Goal: Use online tool/utility: Utilize a website feature to perform a specific function

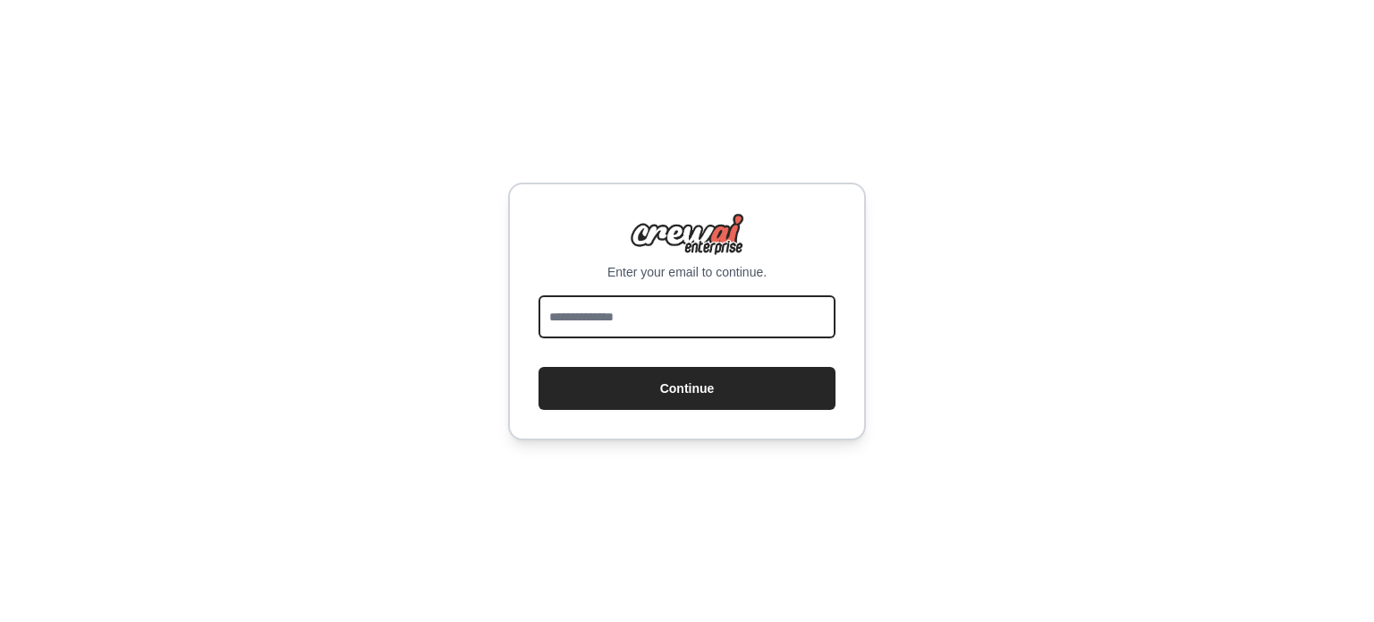
click at [750, 312] on input "email" at bounding box center [686, 316] width 297 height 43
type input "**********"
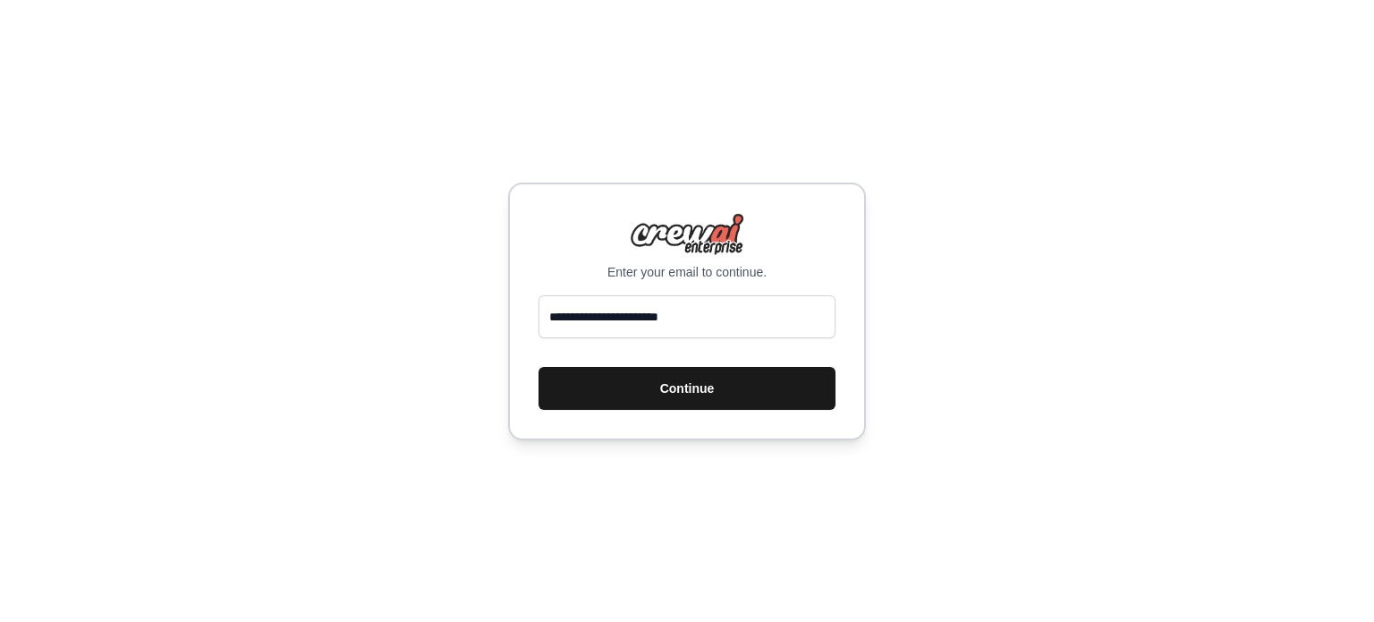
click at [709, 382] on button "Continue" at bounding box center [686, 388] width 297 height 43
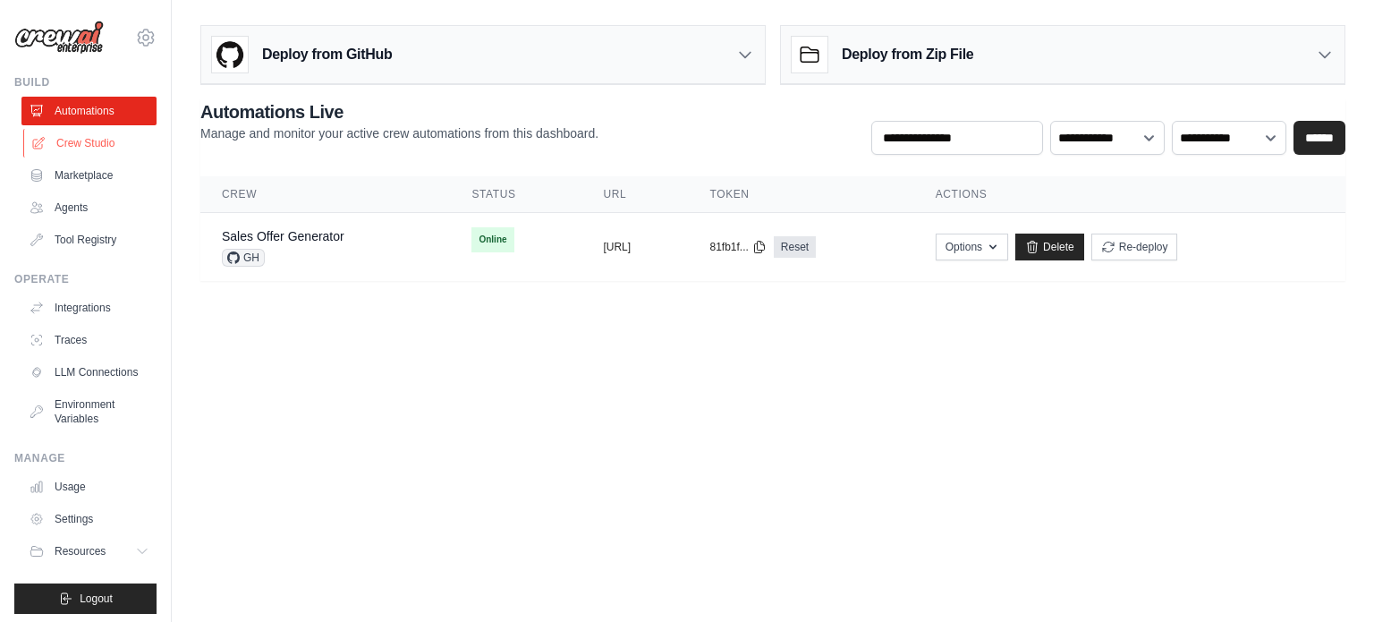
click at [80, 146] on link "Crew Studio" at bounding box center [90, 143] width 135 height 29
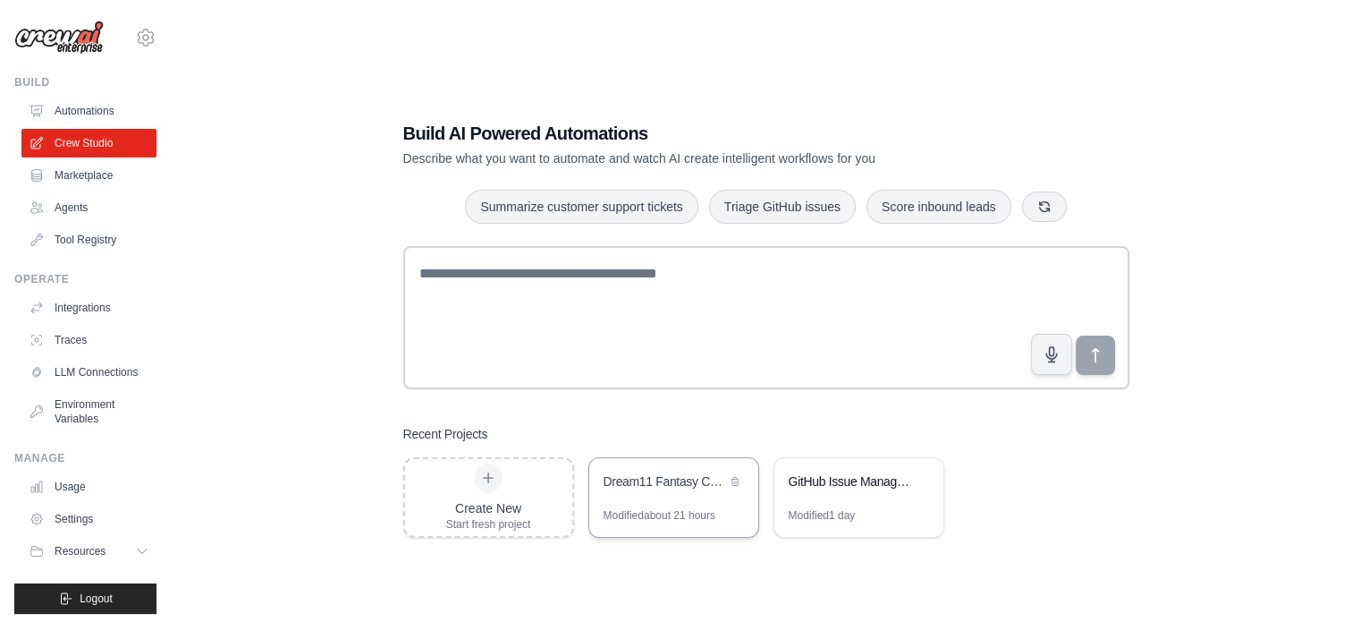
click at [648, 487] on div "Dream11 Fantasy Cricket Optimizer" at bounding box center [665, 481] width 123 height 18
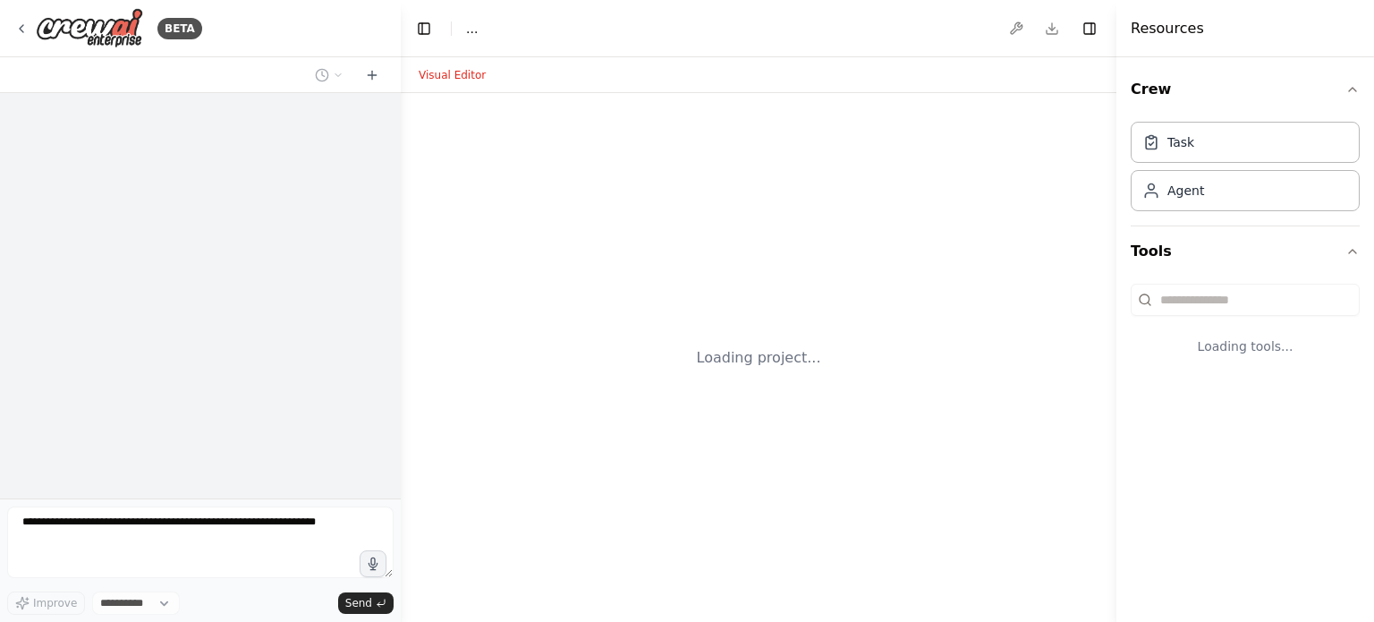
select select "****"
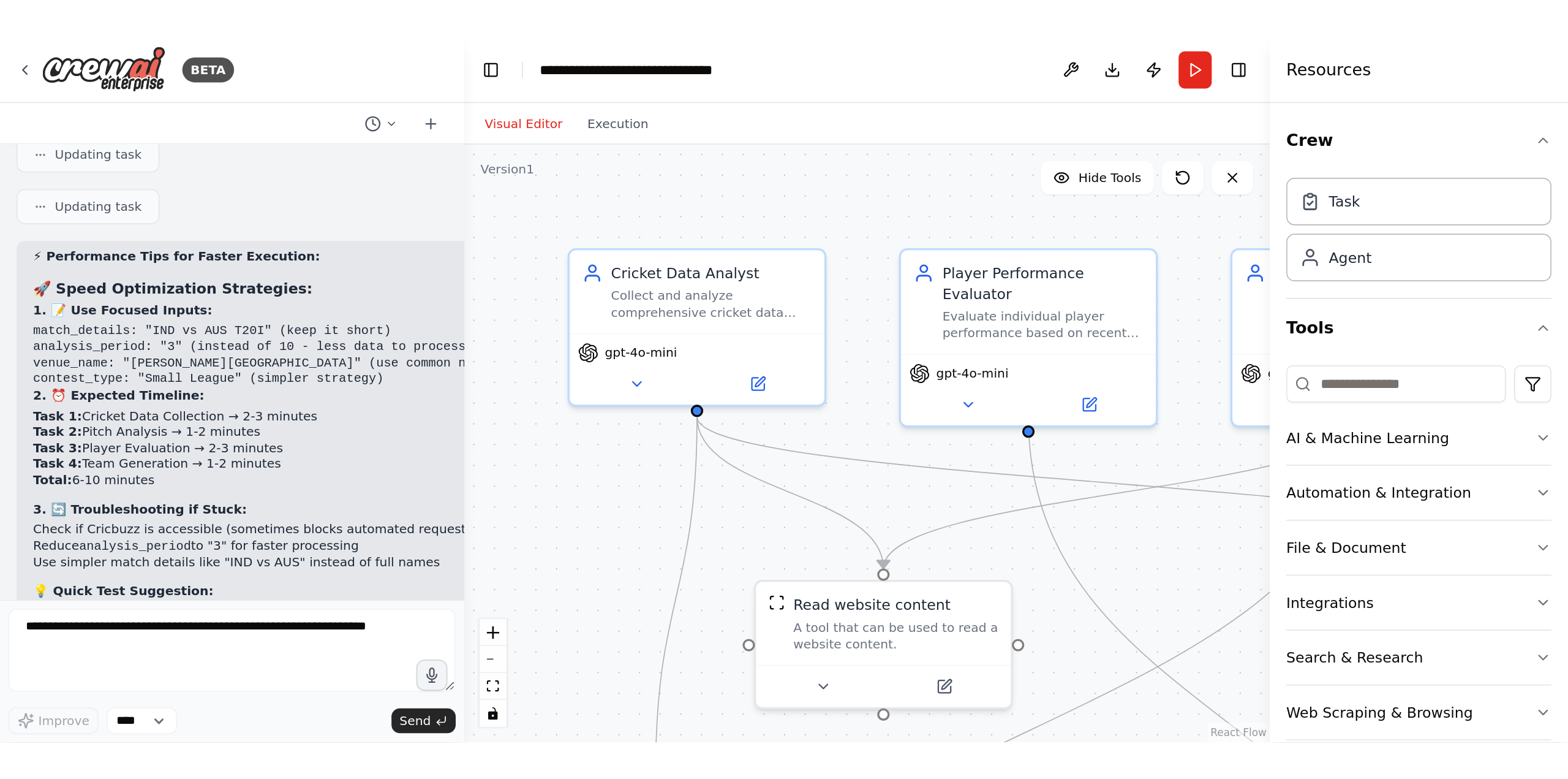
scroll to position [8581, 0]
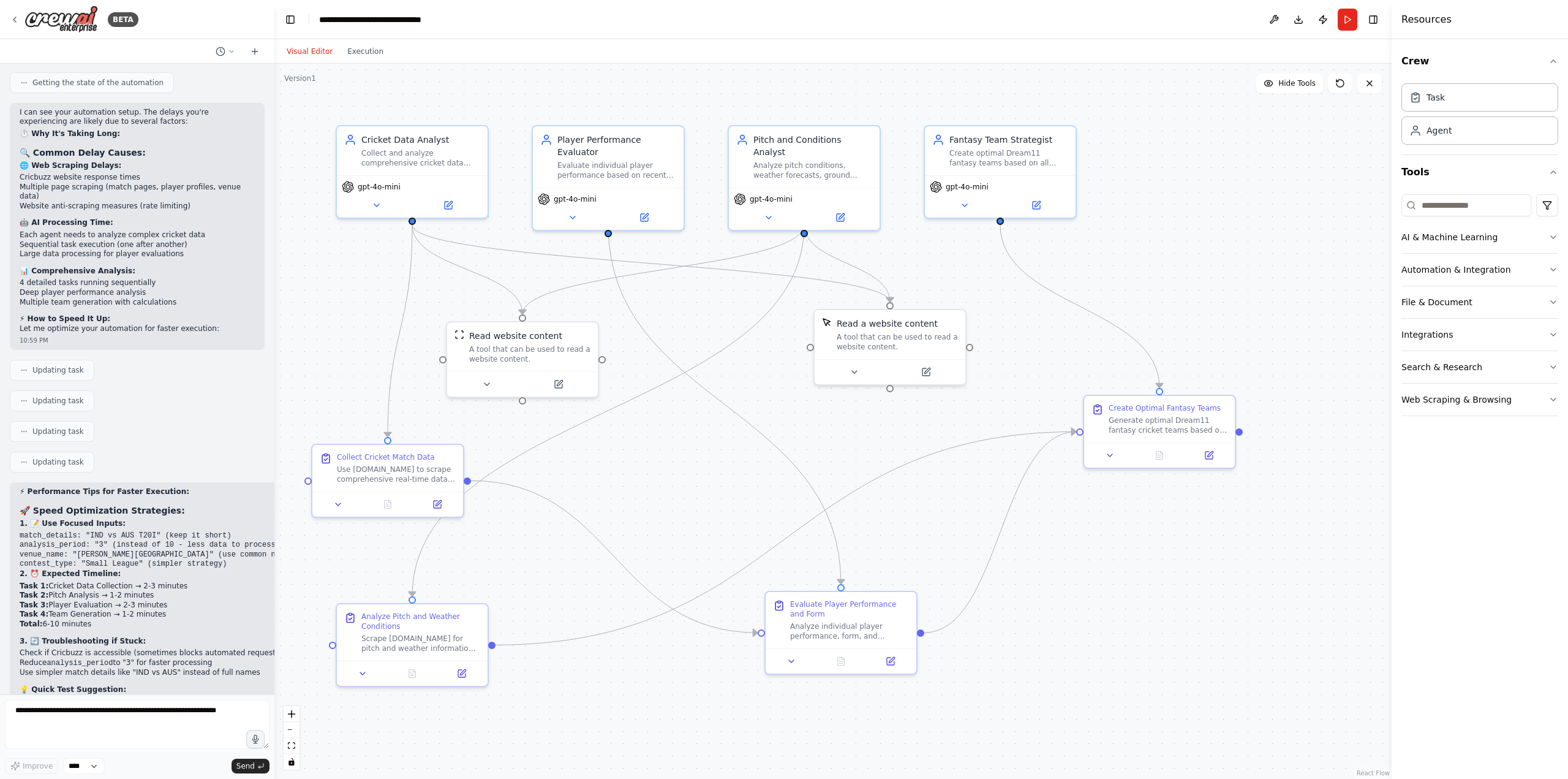
click at [940, 425] on div ".deletable-edge-delete-btn { width: 20px; height: 20px; border: 0px solid #ffff…" at bounding box center [833, 421] width 1117 height 715
click at [940, 23] on button "Run" at bounding box center [1347, 20] width 20 height 22
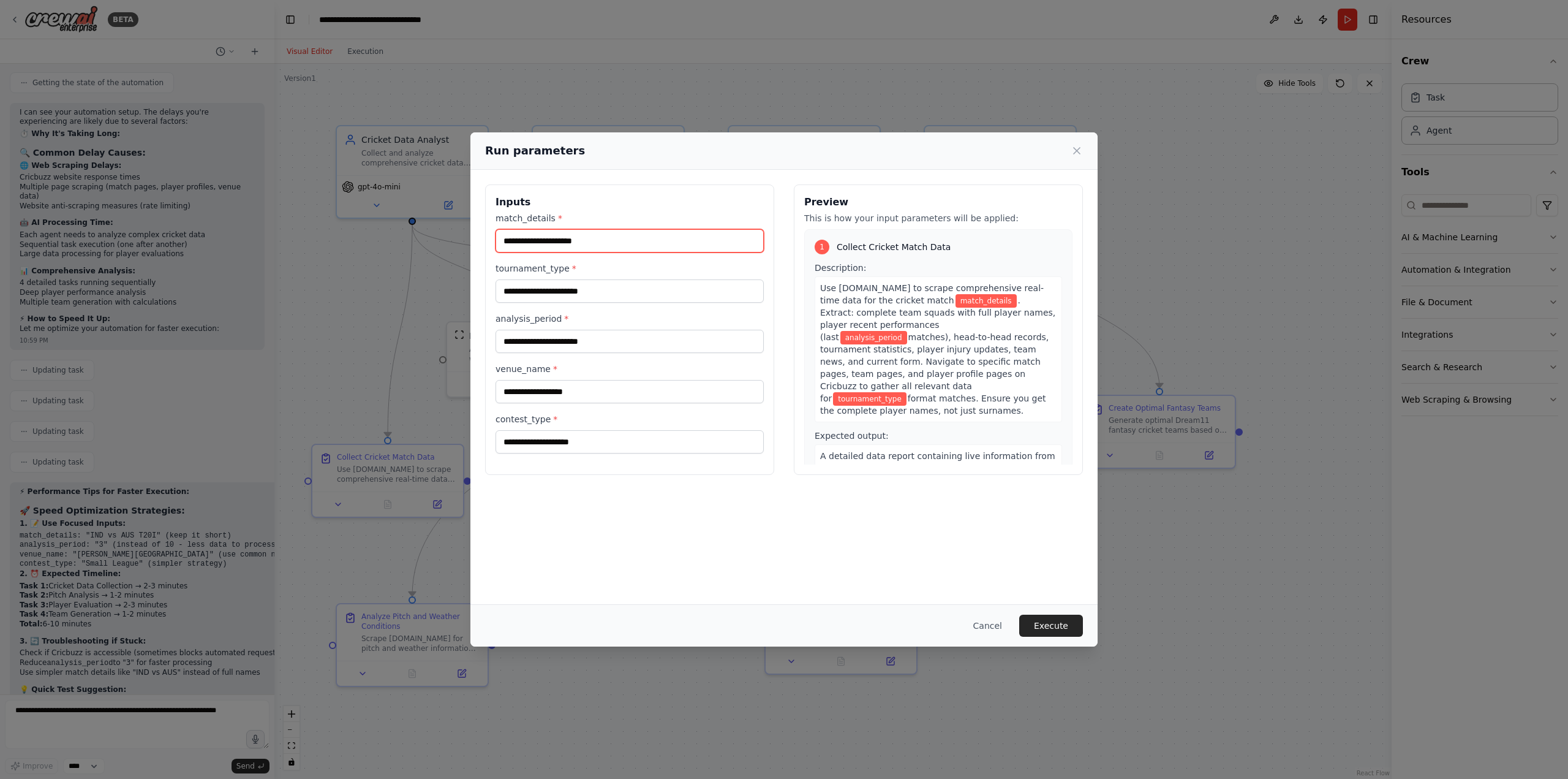
click at [549, 241] on input "match_details *" at bounding box center [630, 241] width 268 height 23
click at [536, 245] on input "match_details *" at bounding box center [630, 241] width 268 height 23
type input "**********"
click at [531, 293] on input "tournament_type *" at bounding box center [630, 291] width 268 height 23
type input "**********"
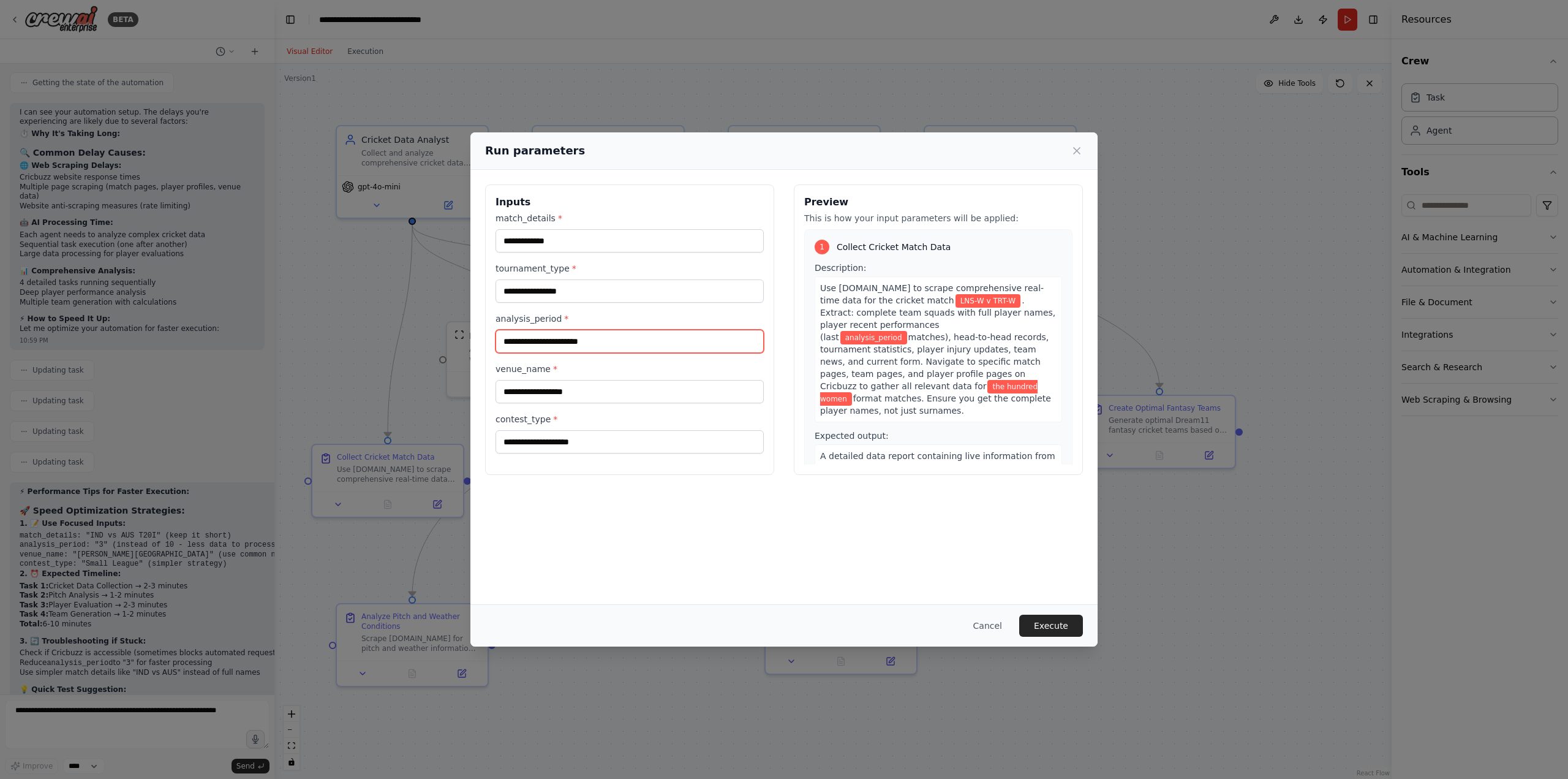
click at [570, 338] on input "analysis_period *" at bounding box center [630, 341] width 268 height 23
type input "*"
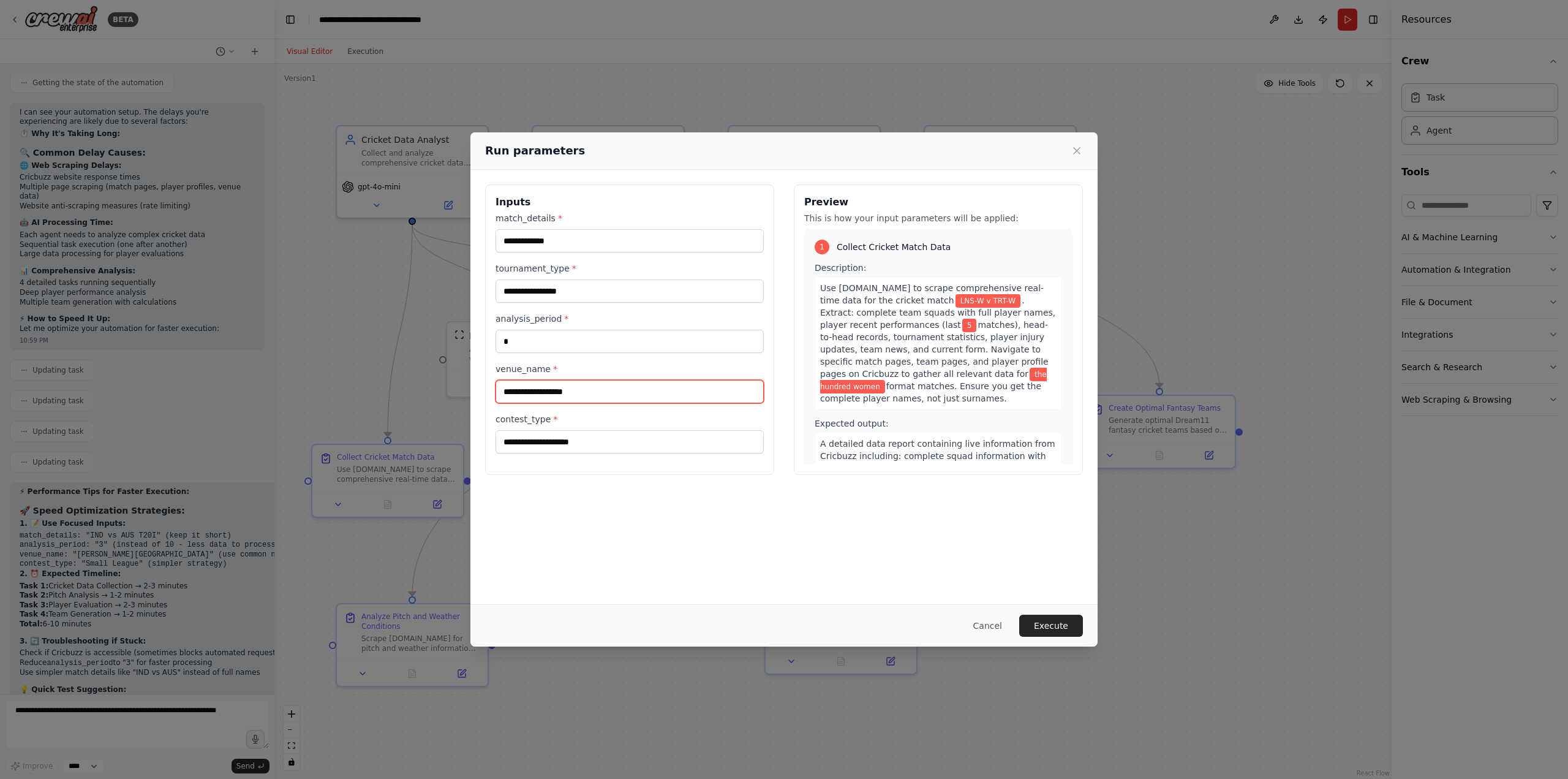
click at [544, 395] on input "venue_name *" at bounding box center [630, 392] width 268 height 23
type input "******"
click at [533, 425] on input "contest_type *" at bounding box center [630, 442] width 268 height 23
type input "*"
type input "***"
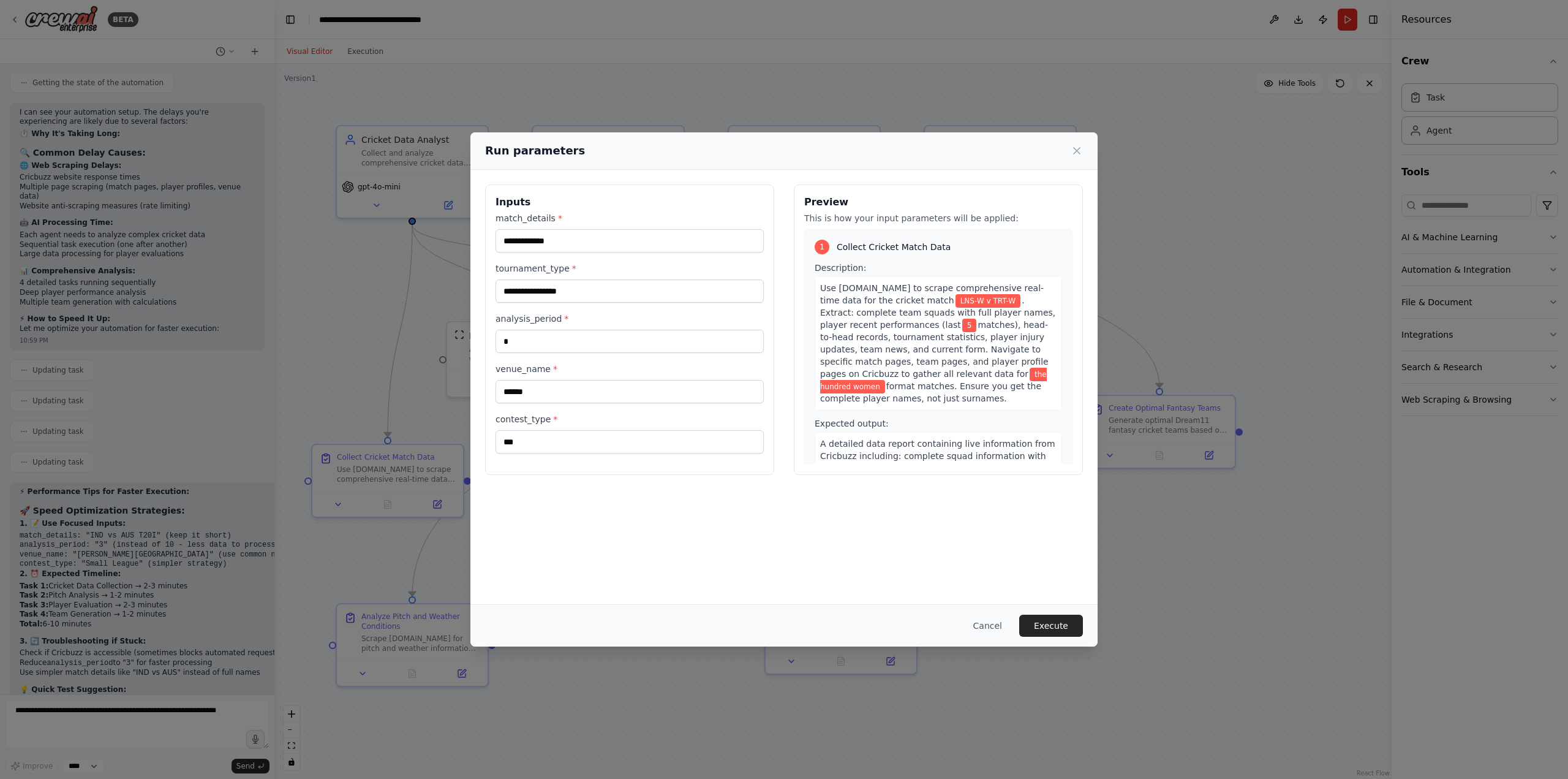
click at [940, 425] on button "Execute" at bounding box center [1050, 626] width 64 height 22
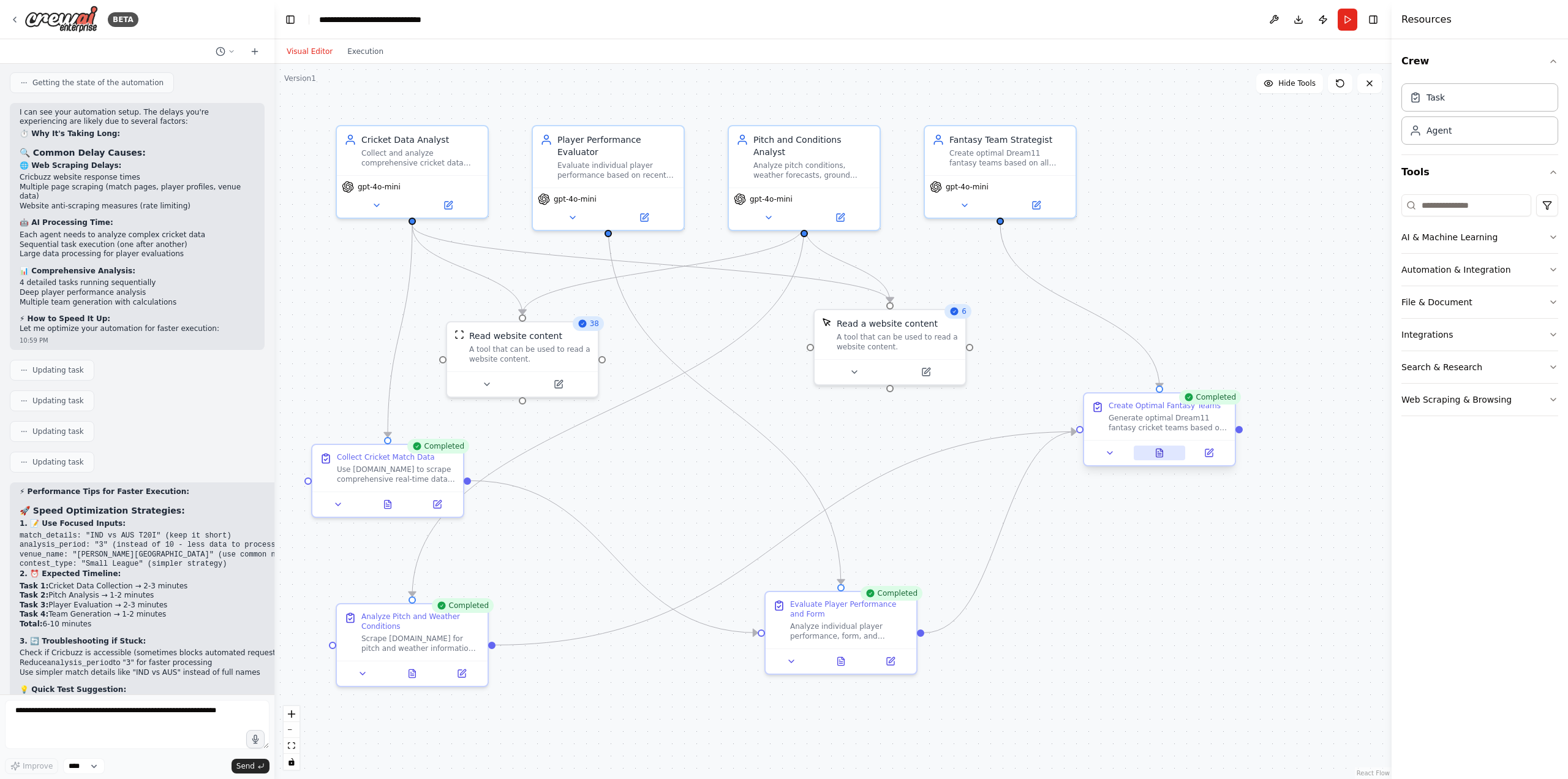
click at [940, 425] on icon at bounding box center [1160, 453] width 7 height 8
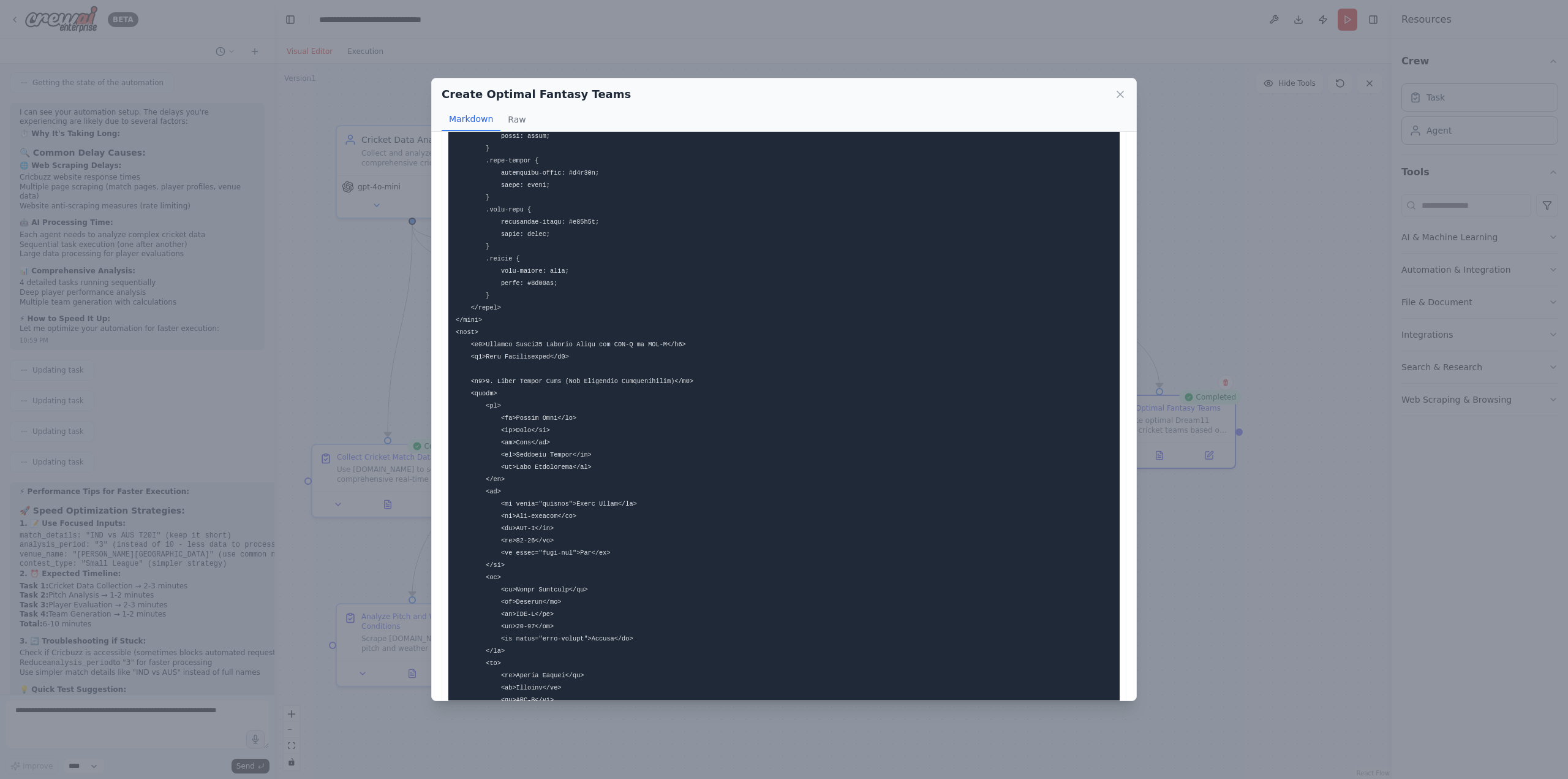
scroll to position [552, 0]
click at [940, 425] on button at bounding box center [1160, 455] width 52 height 14
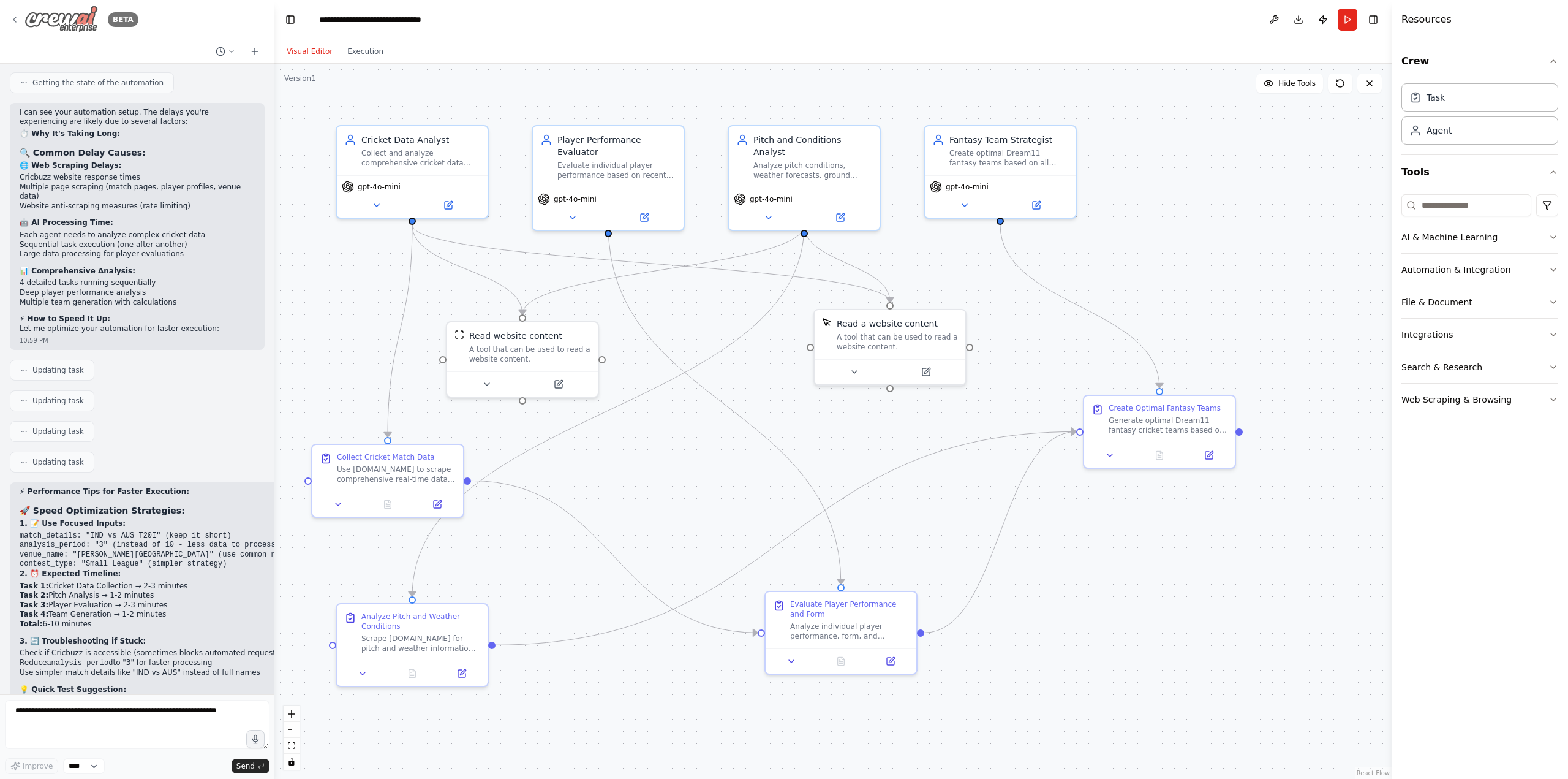
click at [16, 18] on icon at bounding box center [14, 19] width 10 height 10
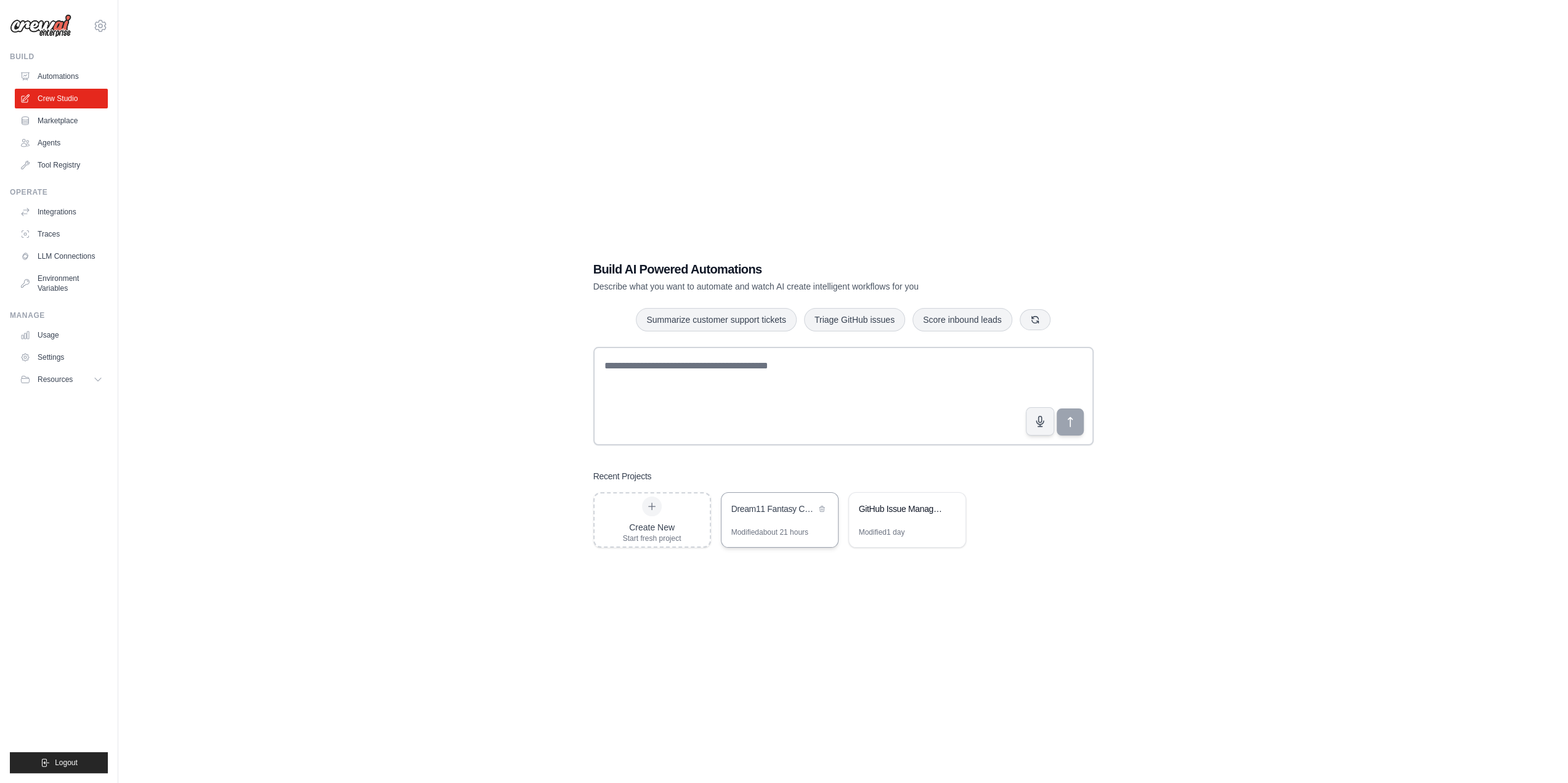
drag, startPoint x: 768, startPoint y: 516, endPoint x: 741, endPoint y: 527, distance: 29.2
click at [741, 528] on div "Modified about 21 hours" at bounding box center [770, 532] width 77 height 10
click at [681, 376] on textarea at bounding box center [843, 396] width 500 height 98
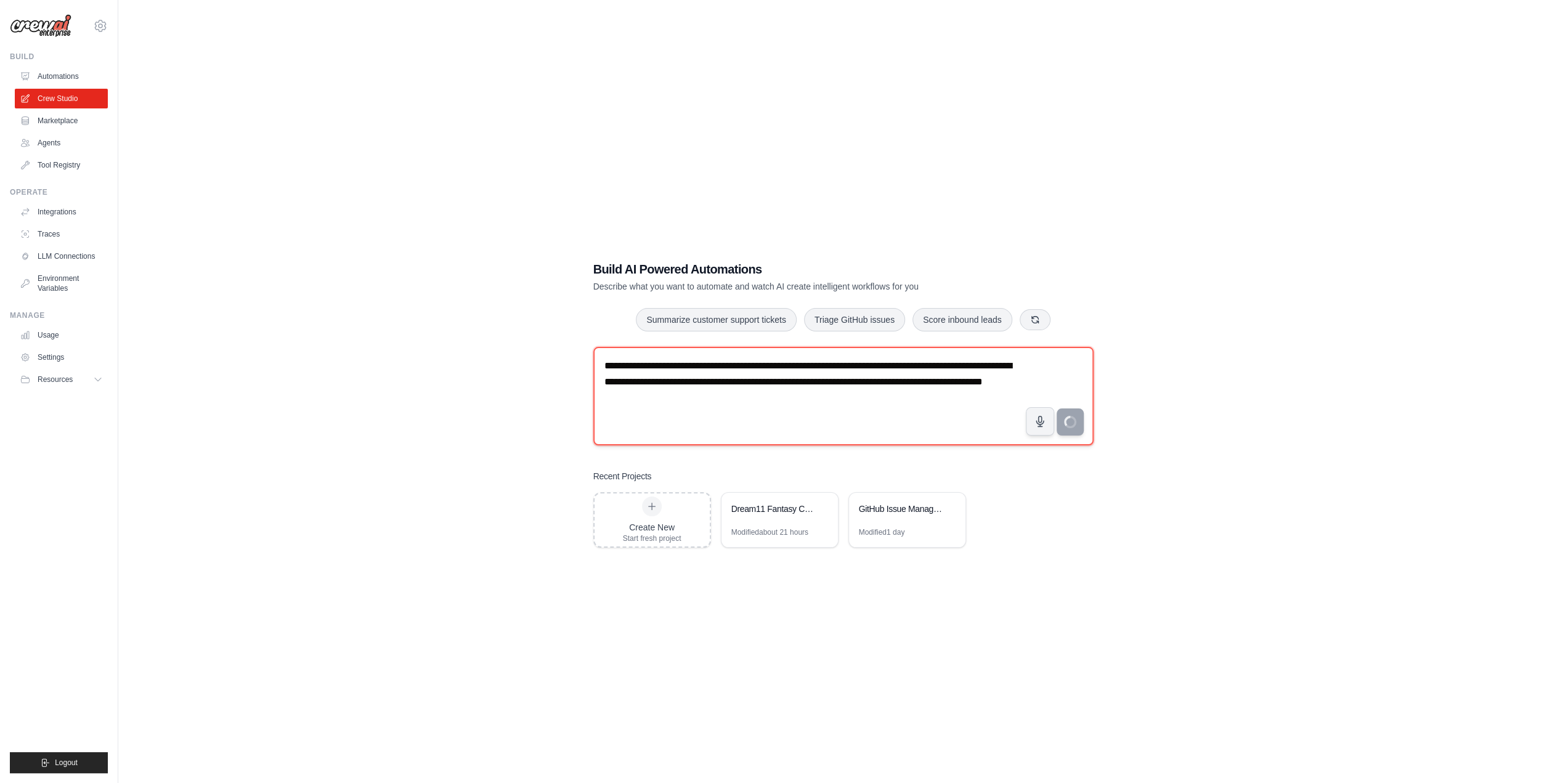
type textarea "**********"
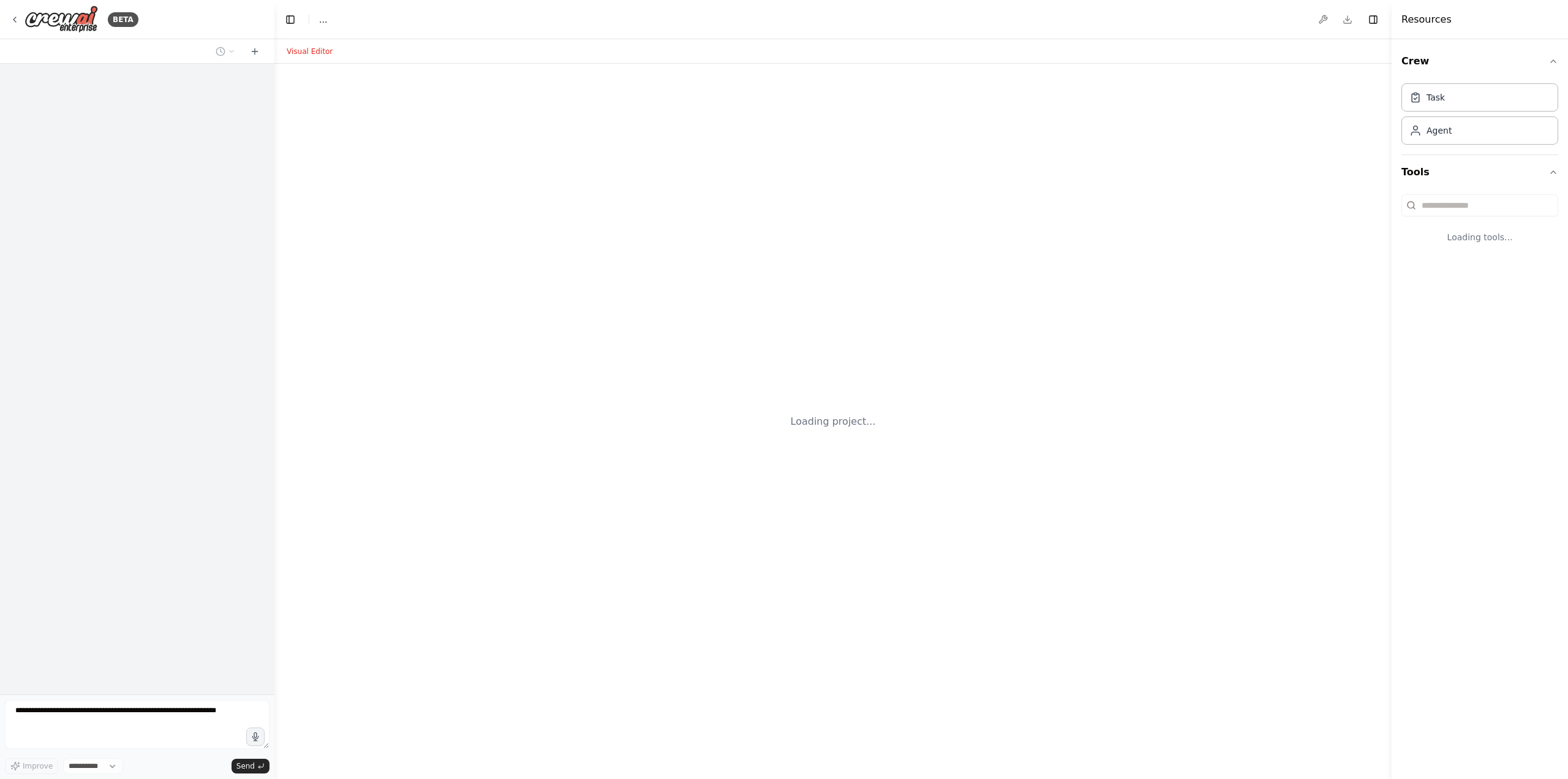
select select "****"
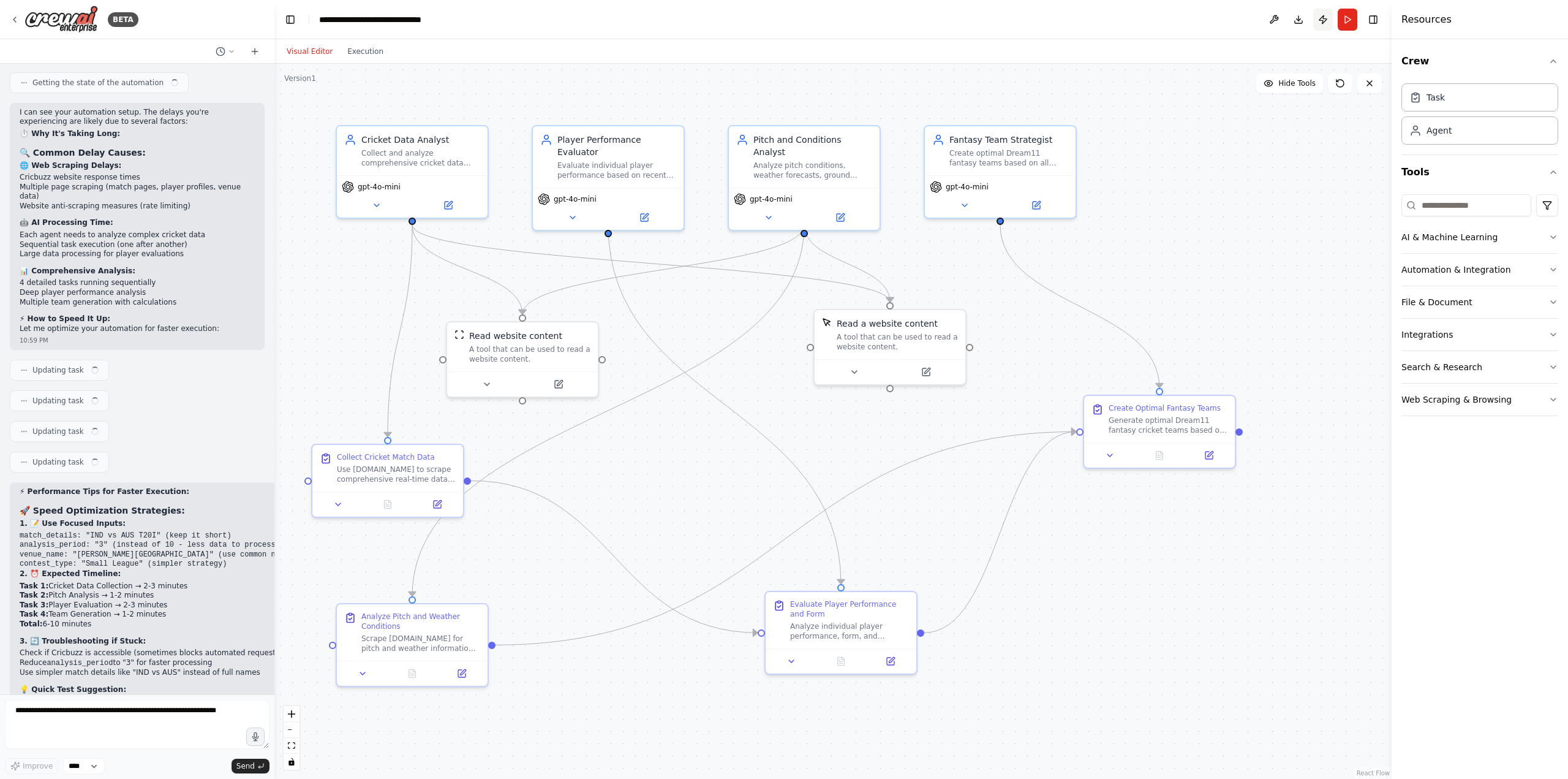
scroll to position [8581, 0]
click at [1276, 21] on button at bounding box center [1274, 20] width 20 height 22
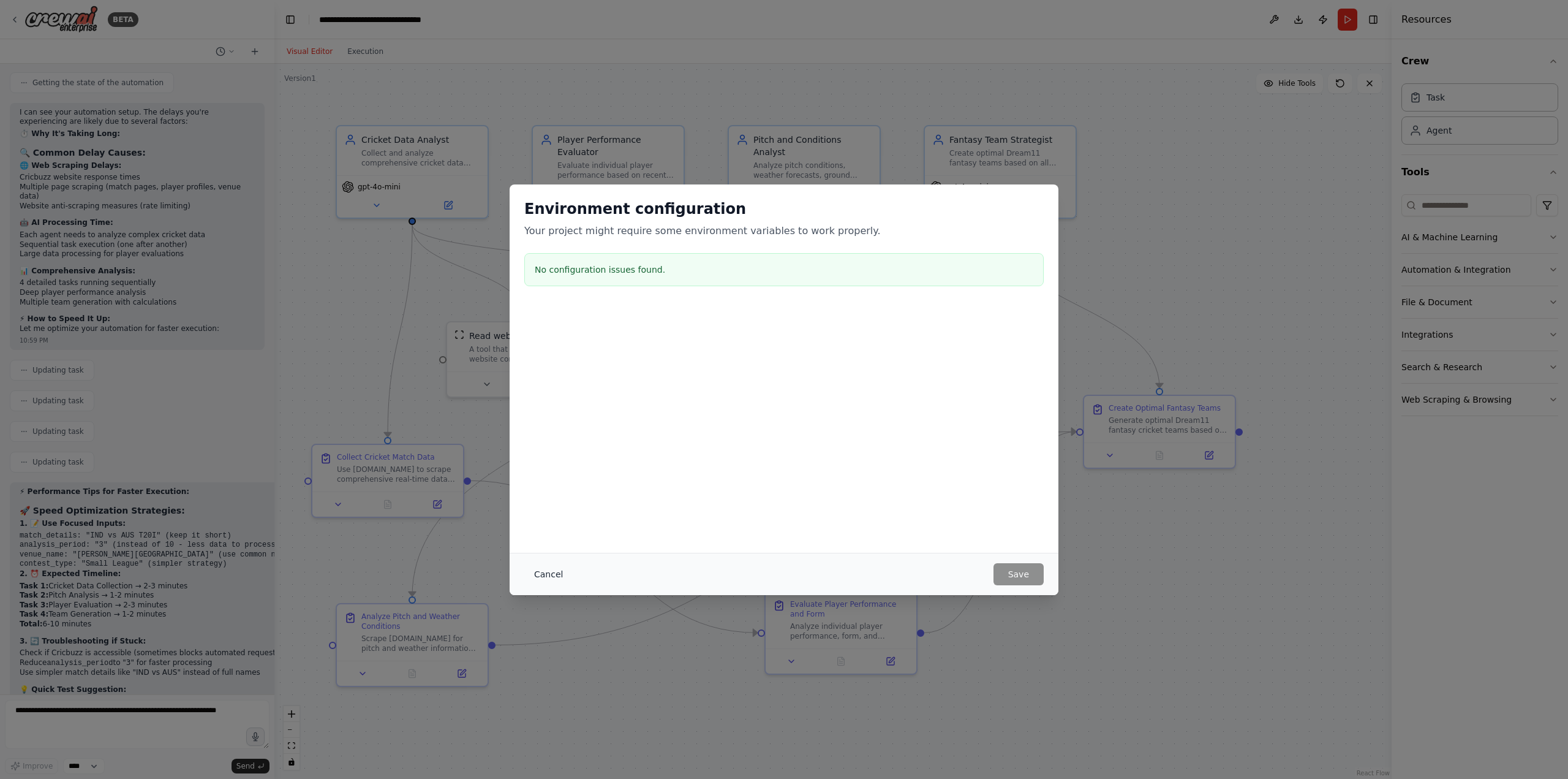
click at [548, 578] on button "Cancel" at bounding box center [548, 574] width 49 height 22
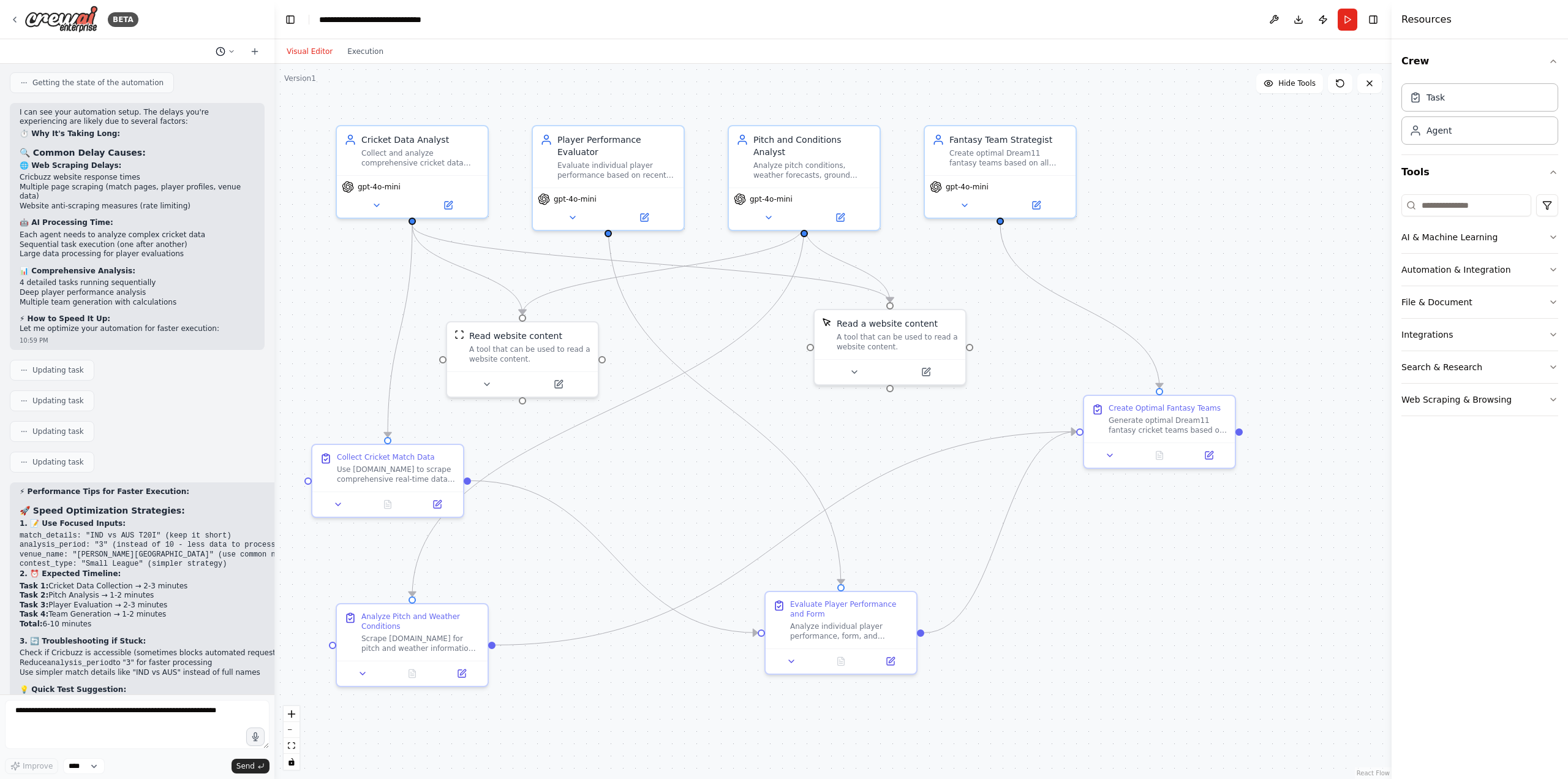
click at [231, 48] on icon at bounding box center [231, 51] width 8 height 8
drag, startPoint x: 368, startPoint y: 94, endPoint x: 334, endPoint y: 80, distance: 36.8
click at [368, 94] on div ".deletable-edge-delete-btn { width: 20px; height: 20px; border: 0px solid #ffff…" at bounding box center [833, 421] width 1117 height 715
click at [366, 54] on button "Execution" at bounding box center [365, 51] width 51 height 14
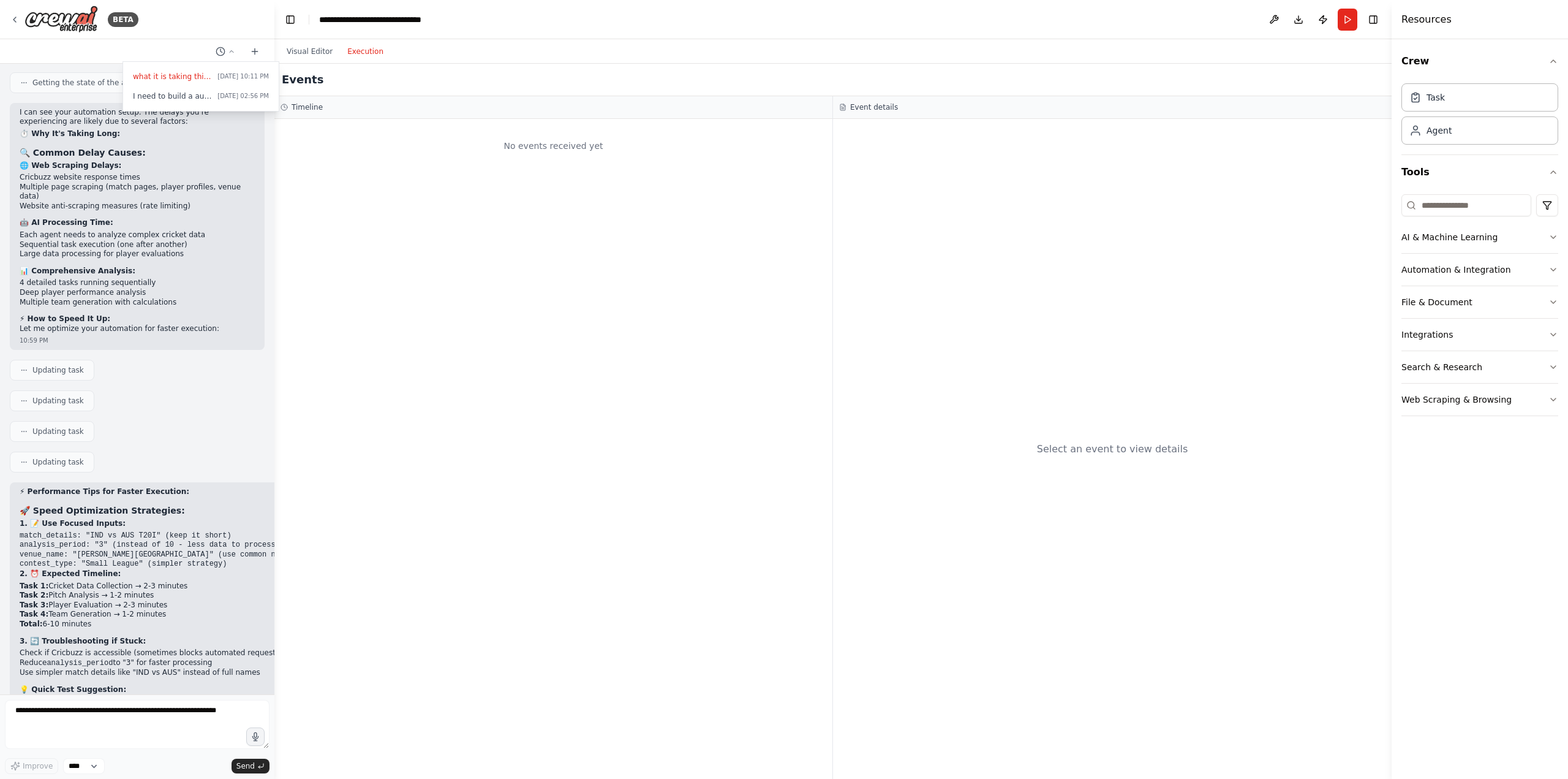
click at [344, 155] on div "No events received yet" at bounding box center [553, 145] width 546 height 42
drag, startPoint x: 365, startPoint y: 132, endPoint x: 328, endPoint y: 103, distance: 47.0
click at [362, 132] on div "No events received yet" at bounding box center [553, 145] width 546 height 42
click at [191, 42] on div at bounding box center [137, 389] width 275 height 779
click at [64, 18] on img at bounding box center [61, 19] width 73 height 27
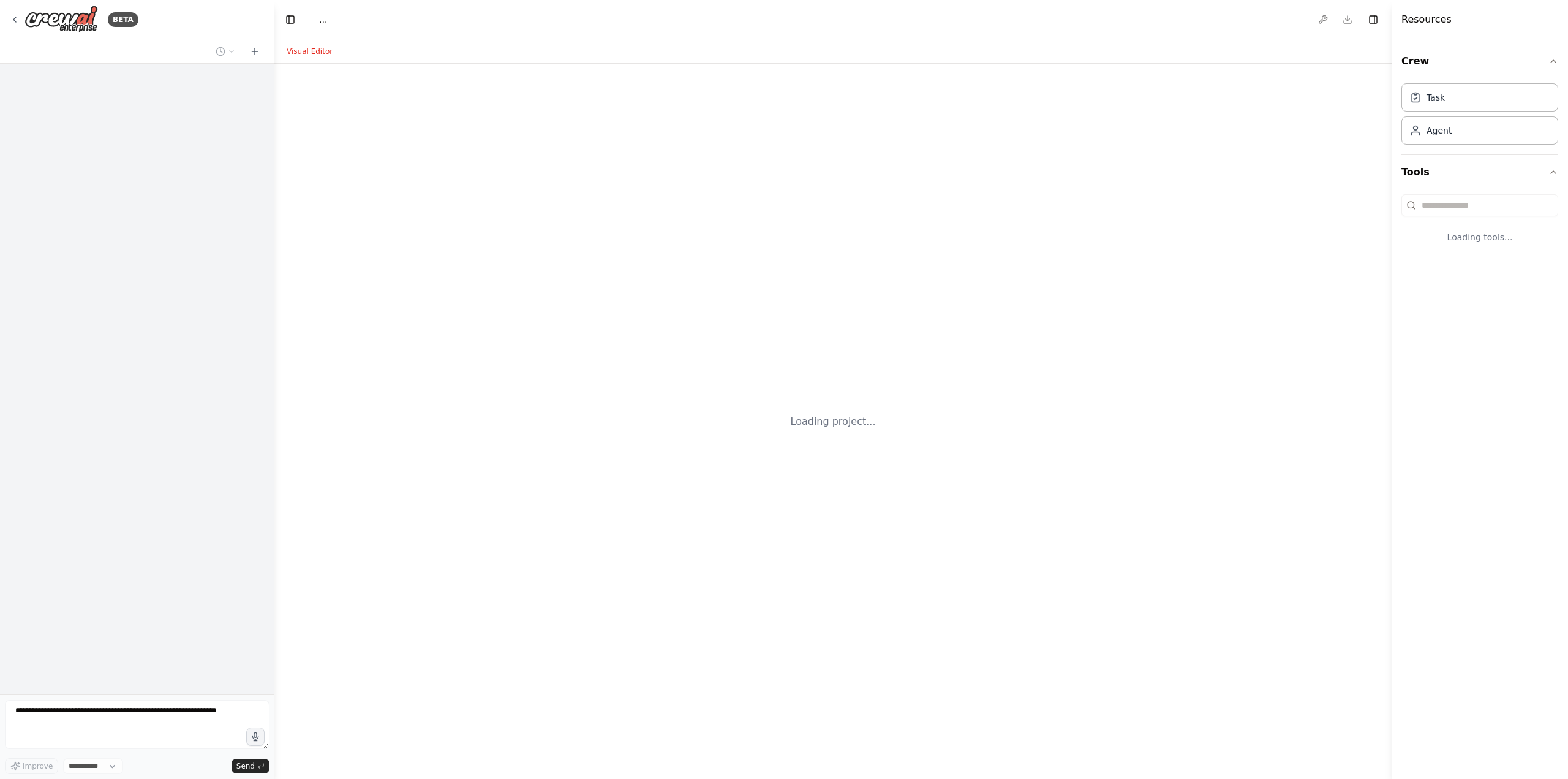
select select "****"
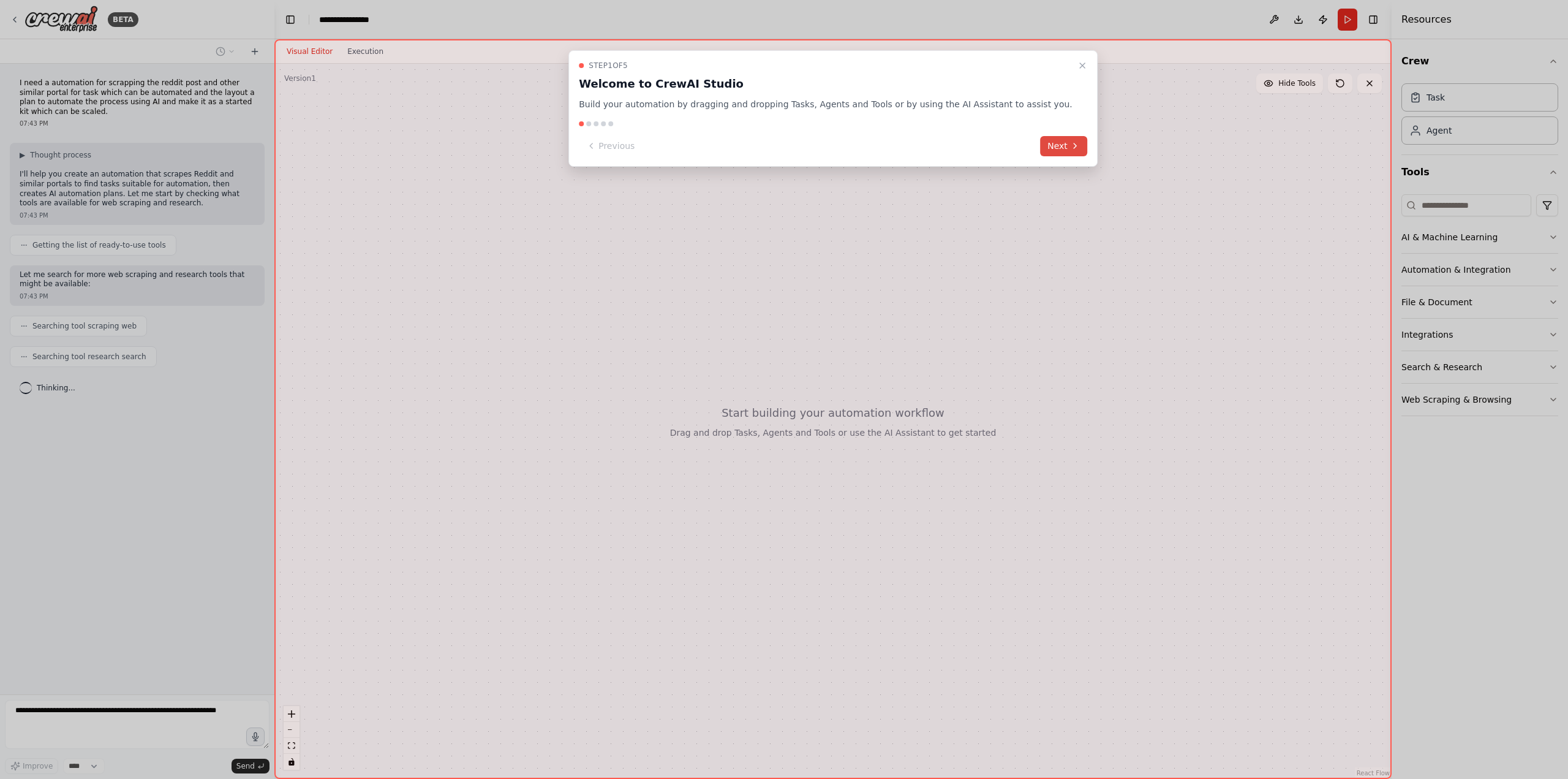
click at [1040, 140] on button "Next" at bounding box center [1063, 147] width 47 height 21
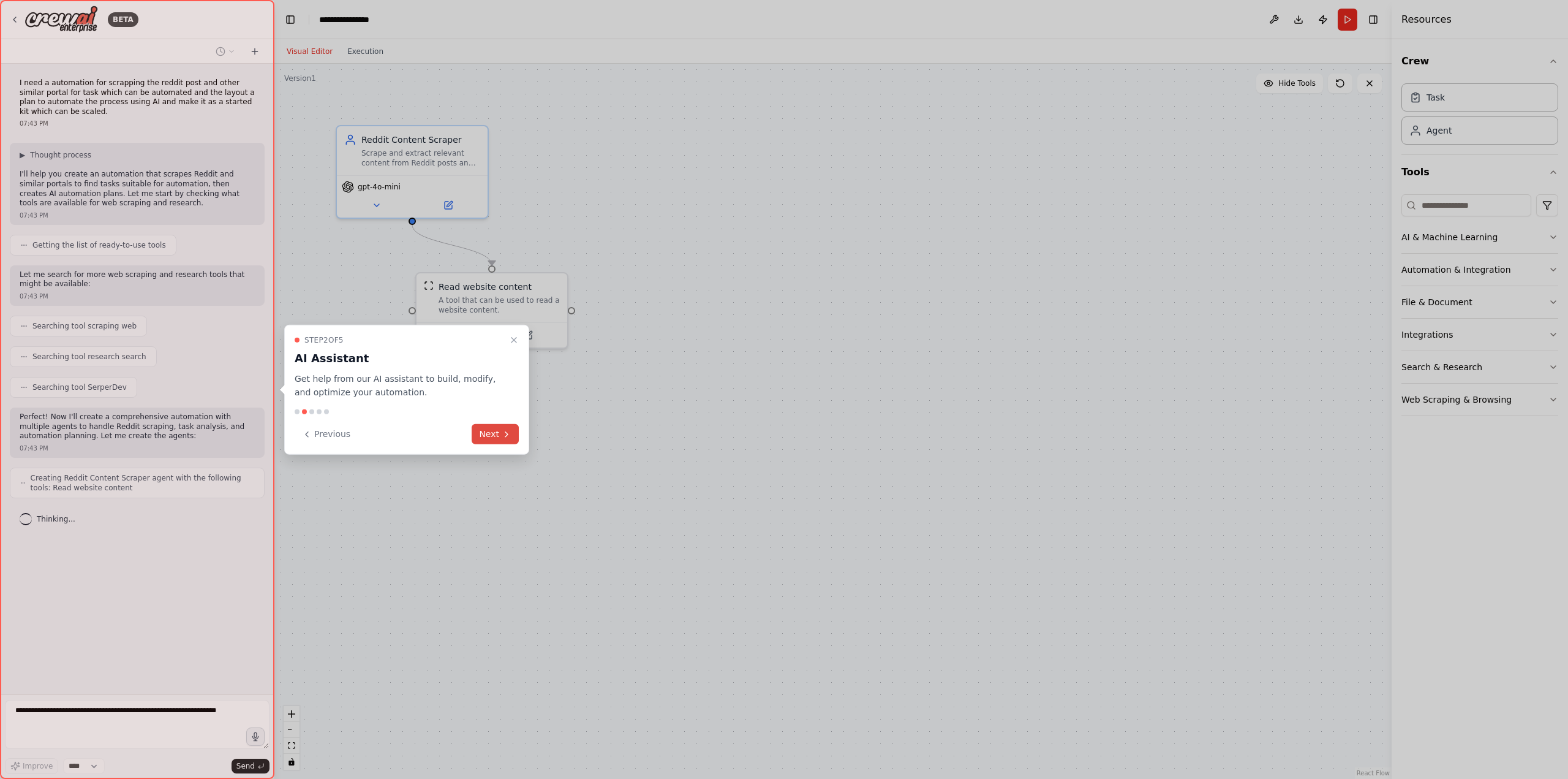
click at [496, 432] on button "Next" at bounding box center [495, 434] width 47 height 21
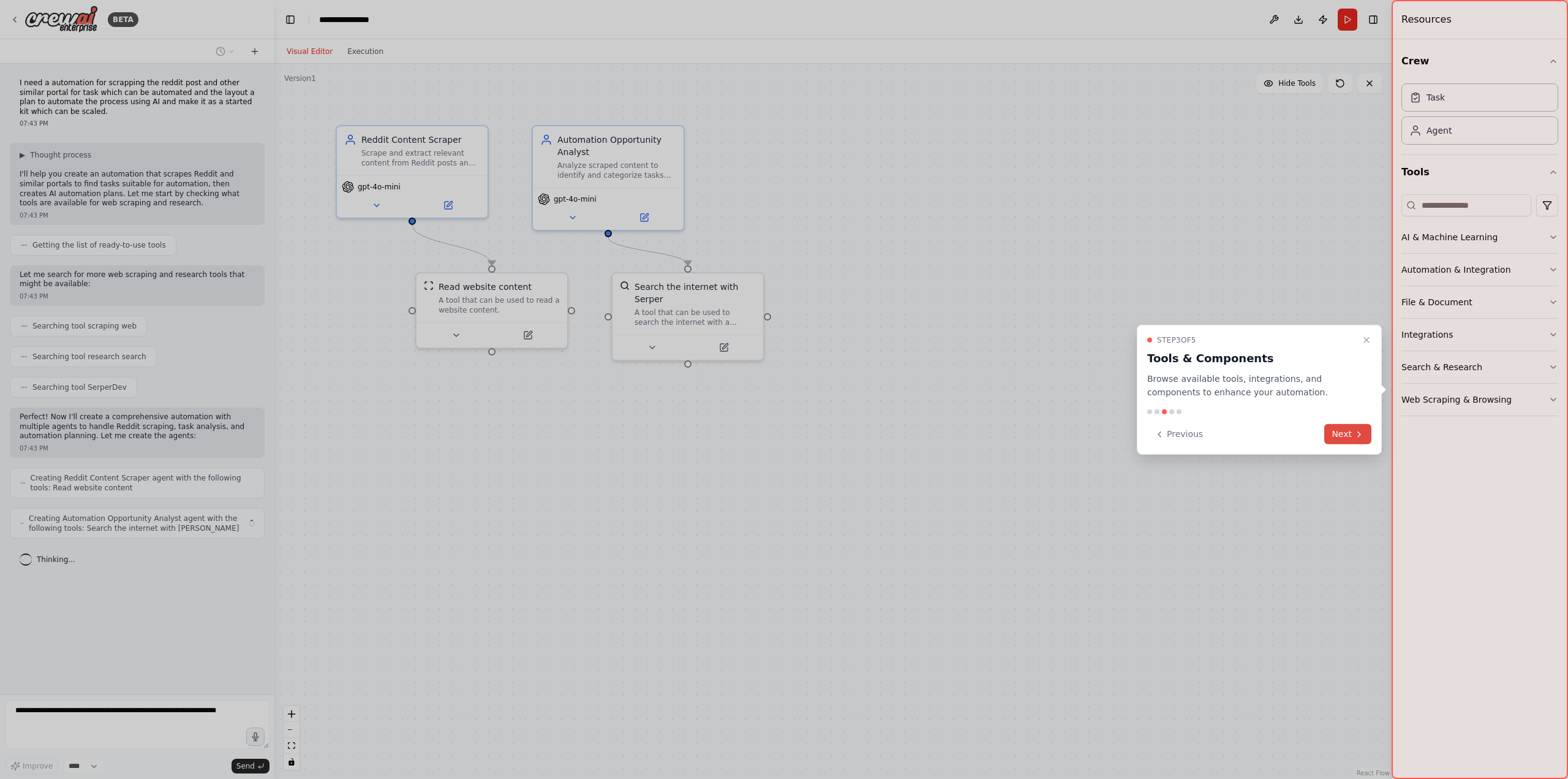
click at [1352, 433] on button "Next" at bounding box center [1348, 434] width 47 height 21
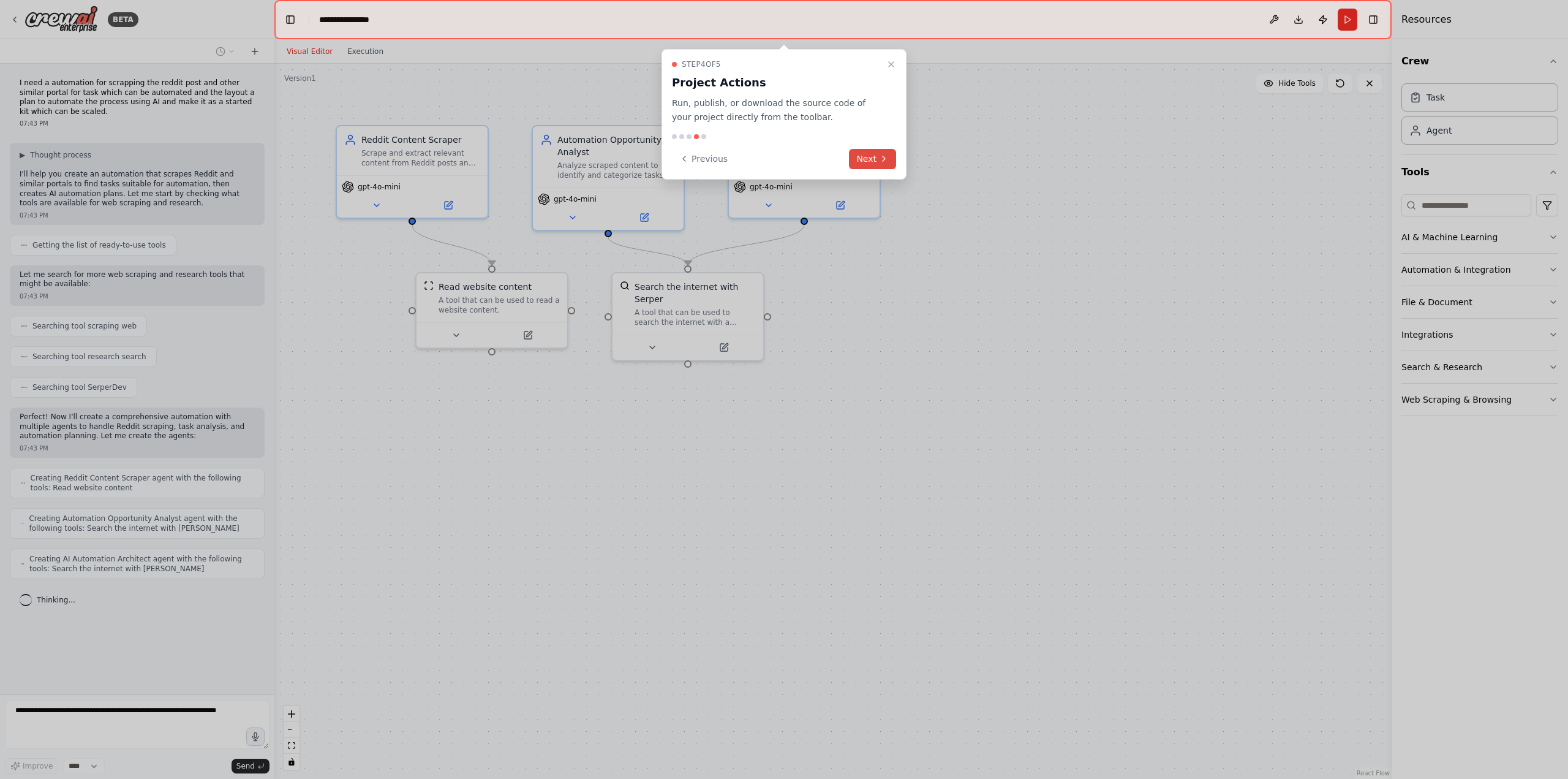
click at [879, 158] on icon at bounding box center [883, 158] width 10 height 10
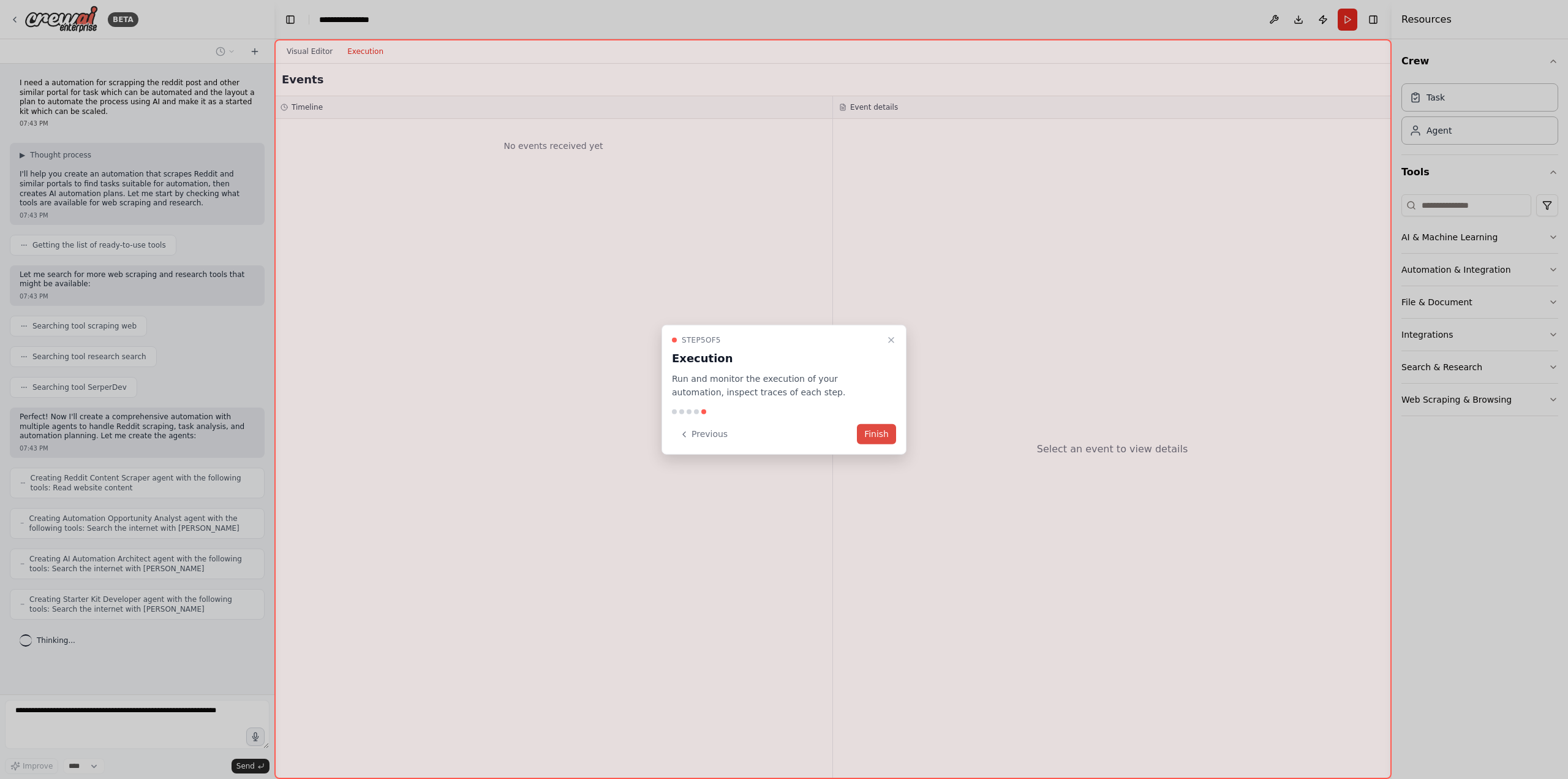
click at [876, 434] on button "Finish" at bounding box center [876, 434] width 39 height 21
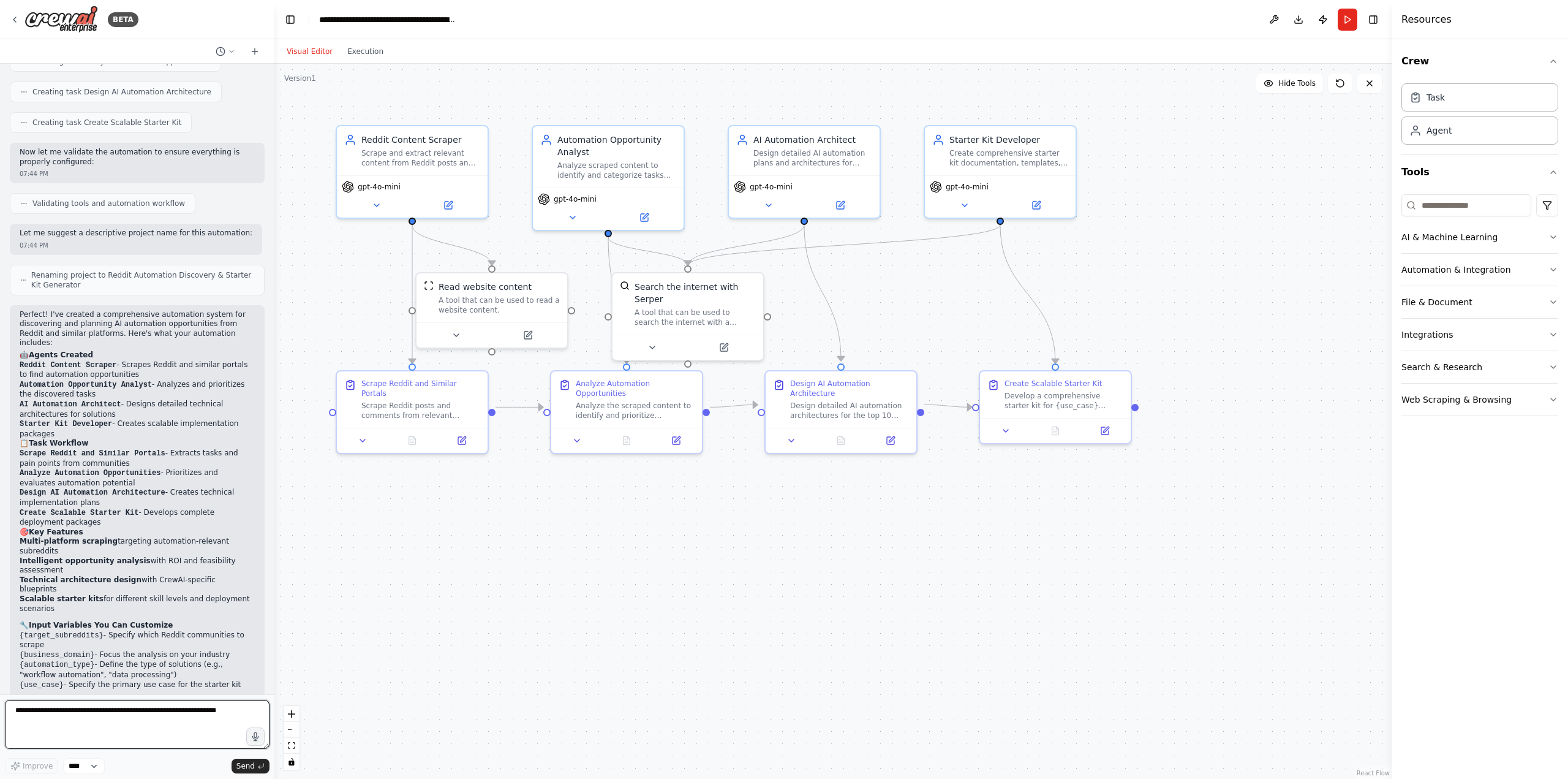
scroll to position [669, 0]
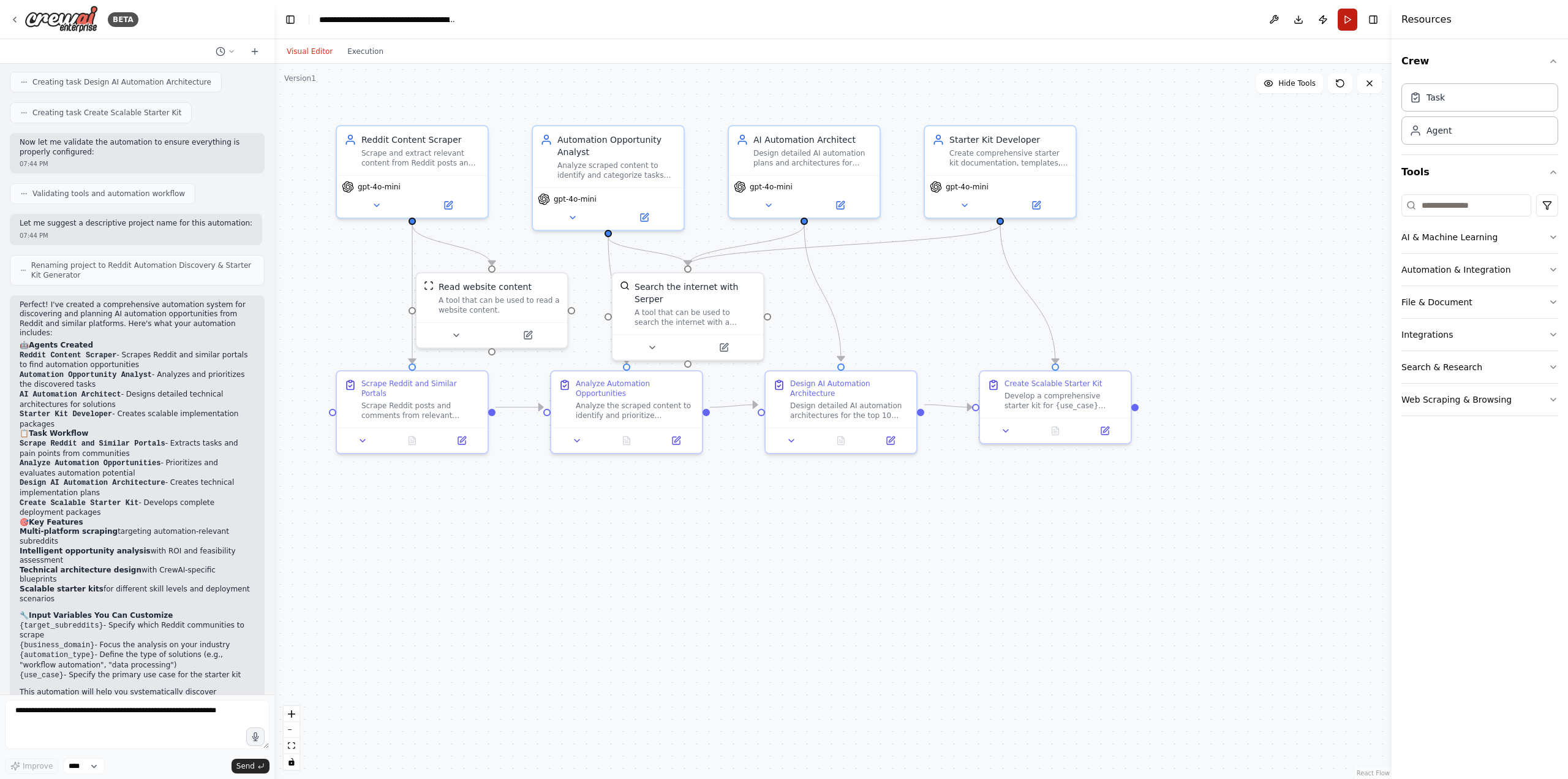
click at [1347, 20] on button "Run" at bounding box center [1347, 20] width 20 height 22
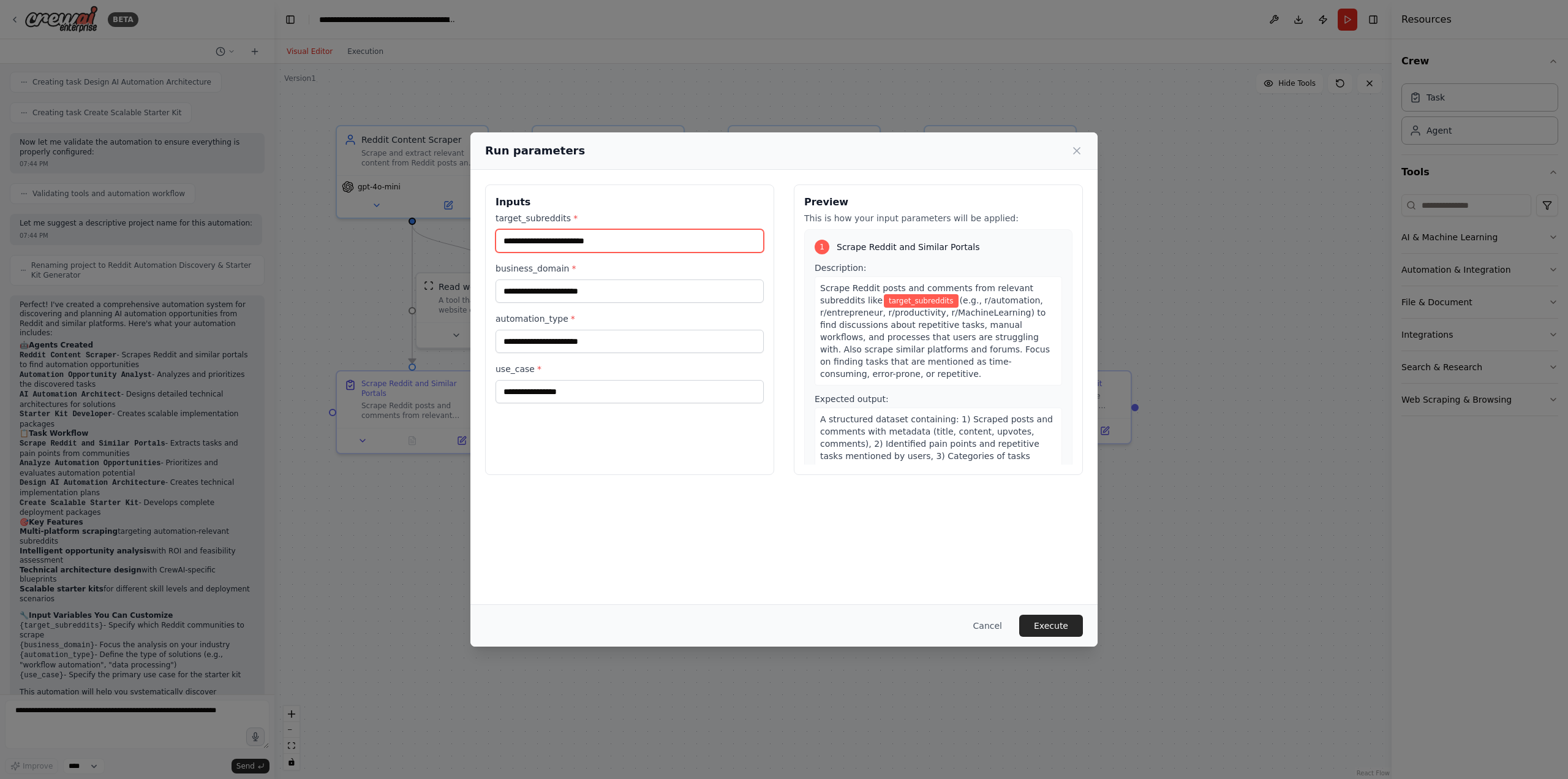
click at [566, 240] on input "target_subreddits *" at bounding box center [630, 241] width 268 height 23
type input "**********"
click at [573, 297] on input "business_domain *" at bounding box center [630, 291] width 268 height 23
click at [568, 344] on input "automation_type *" at bounding box center [630, 341] width 268 height 23
type input "********"
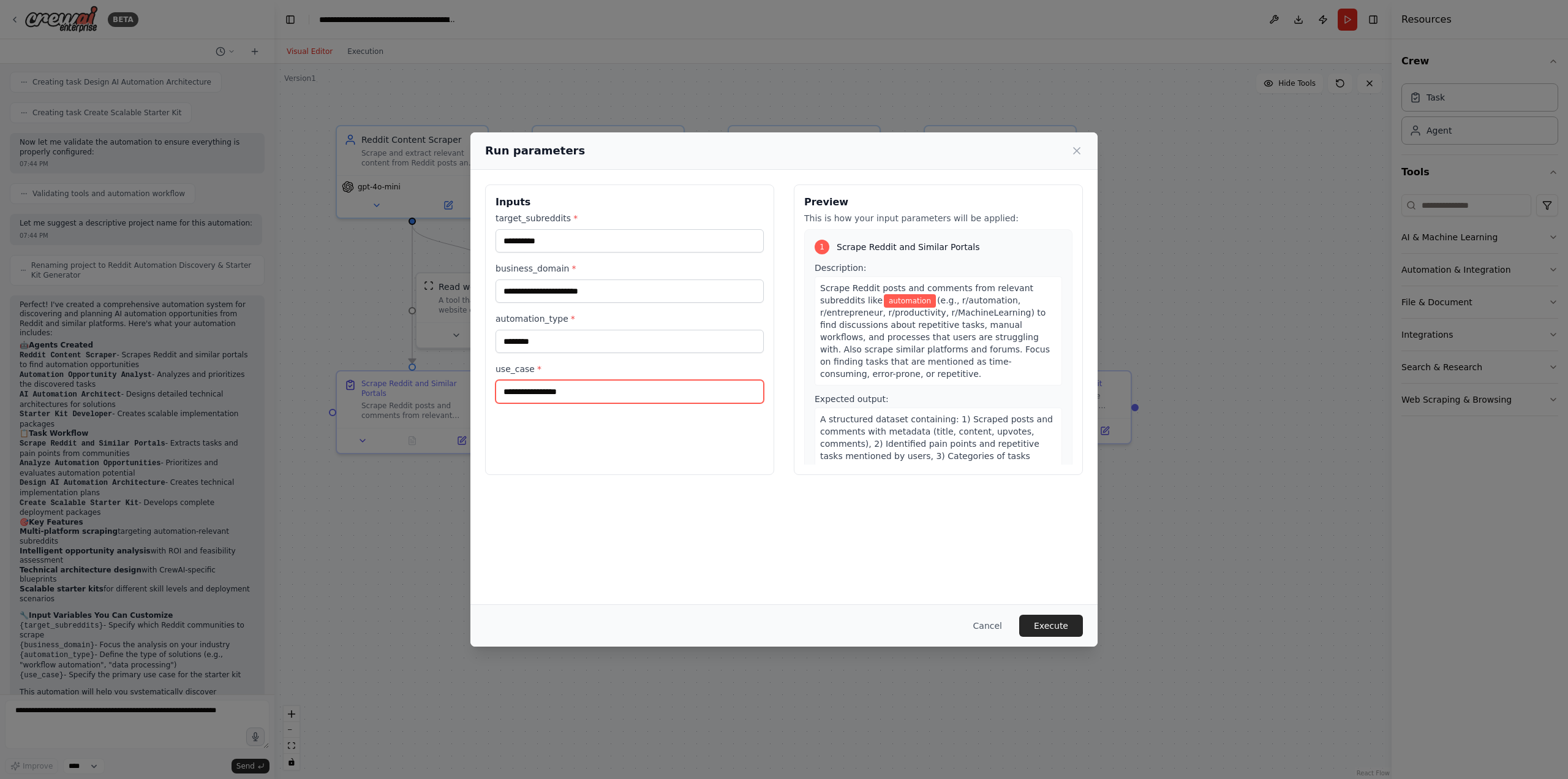
click at [564, 392] on input "use_case *" at bounding box center [630, 392] width 268 height 23
type input "**********"
click at [567, 287] on input "business_domain *" at bounding box center [630, 291] width 268 height 23
click at [536, 291] on input "**********" at bounding box center [630, 291] width 268 height 23
type input "**********"
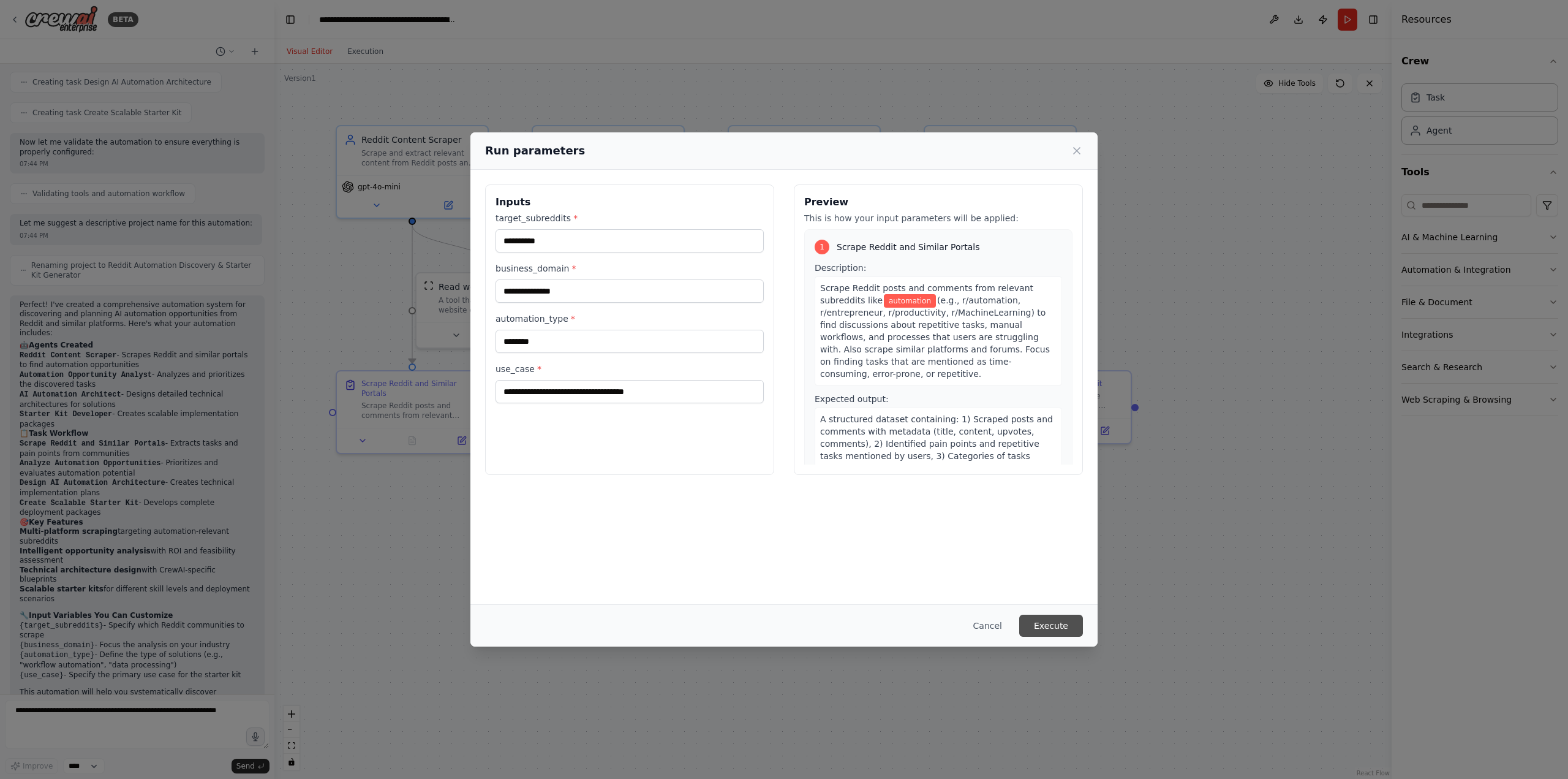
click at [1054, 626] on button "Execute" at bounding box center [1050, 626] width 64 height 22
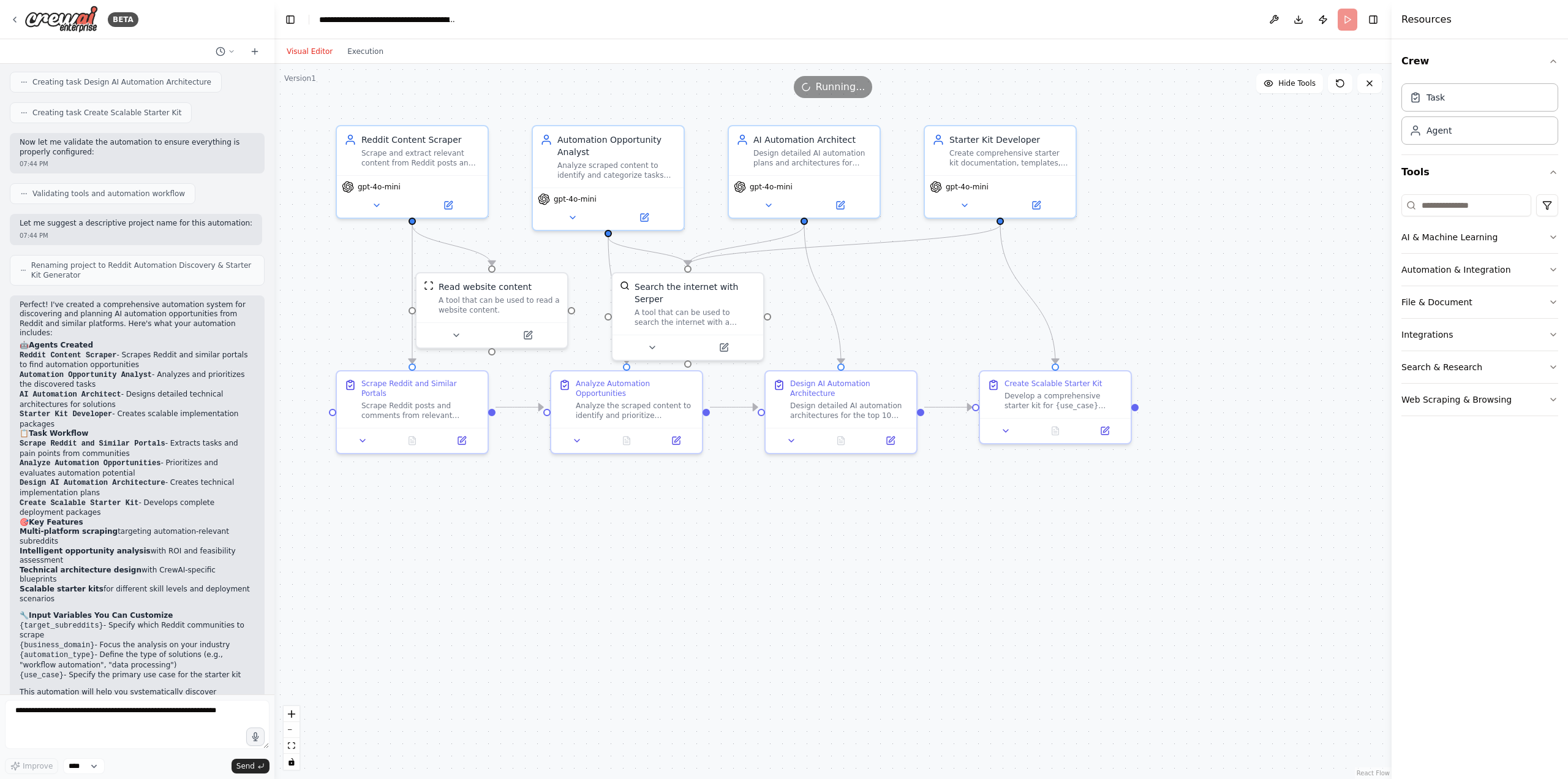
click at [366, 62] on div "Visual Editor Execution" at bounding box center [335, 51] width 112 height 25
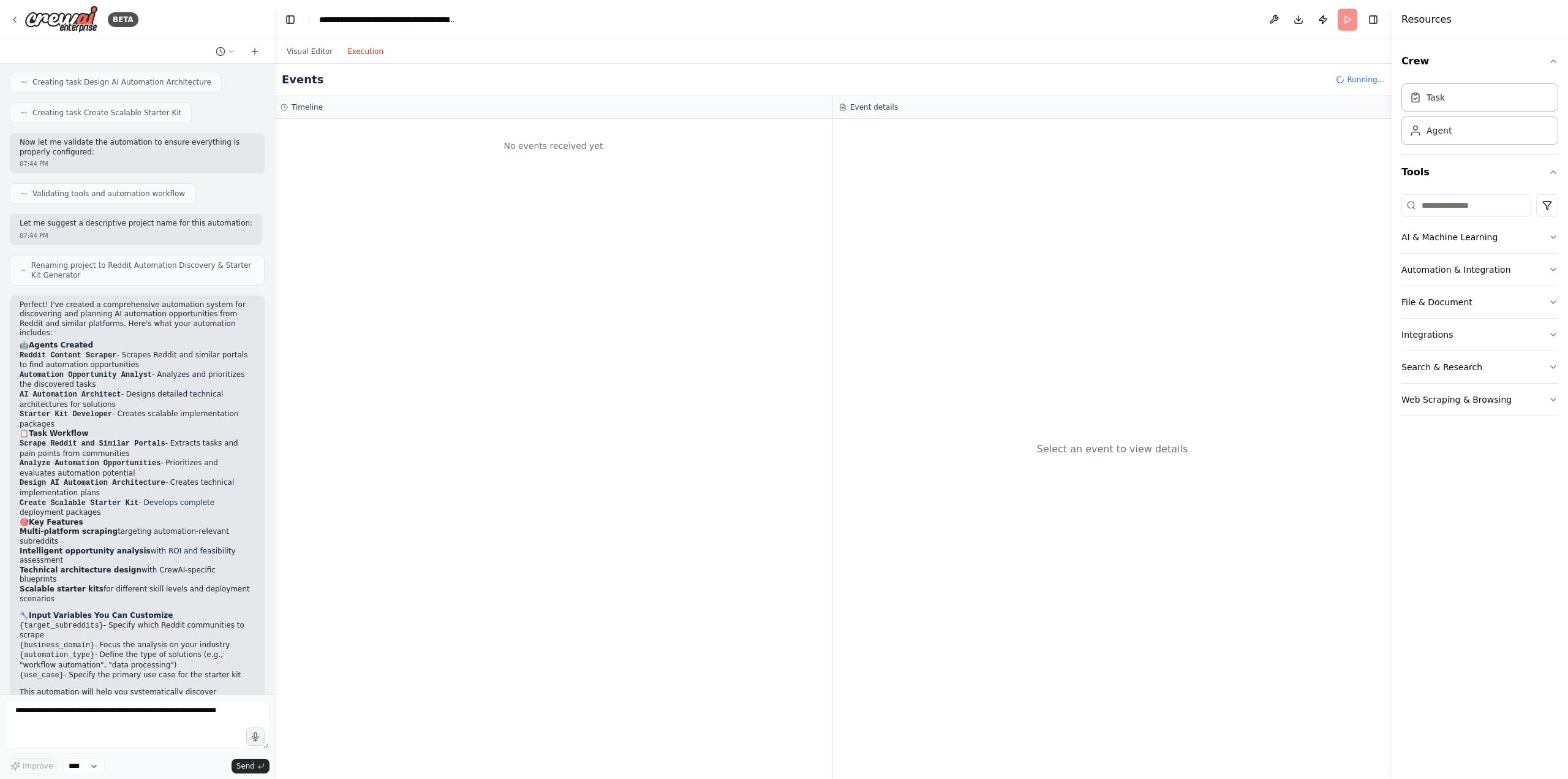
click at [366, 51] on button "Execution" at bounding box center [365, 51] width 51 height 14
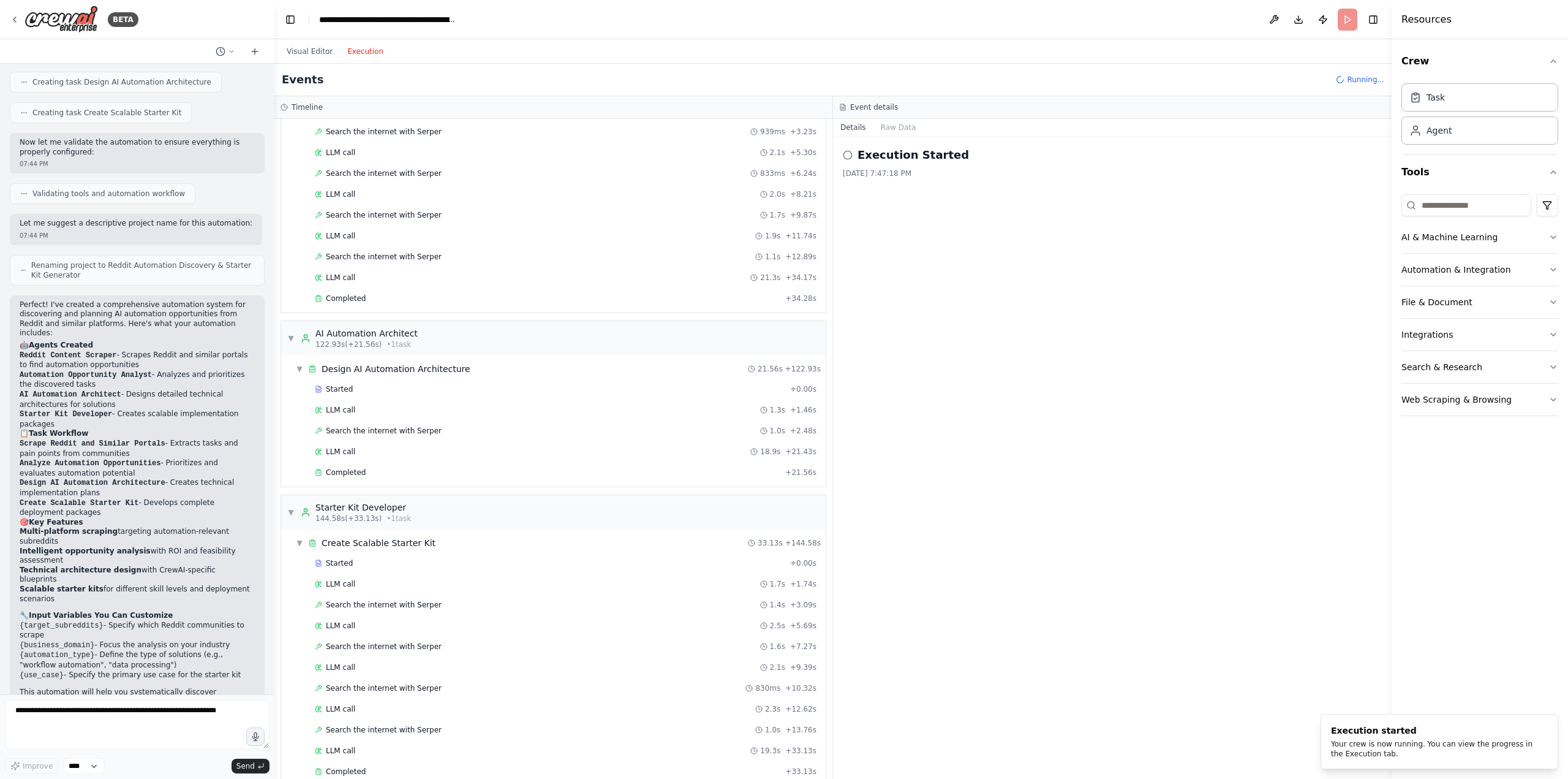
scroll to position [1194, 0]
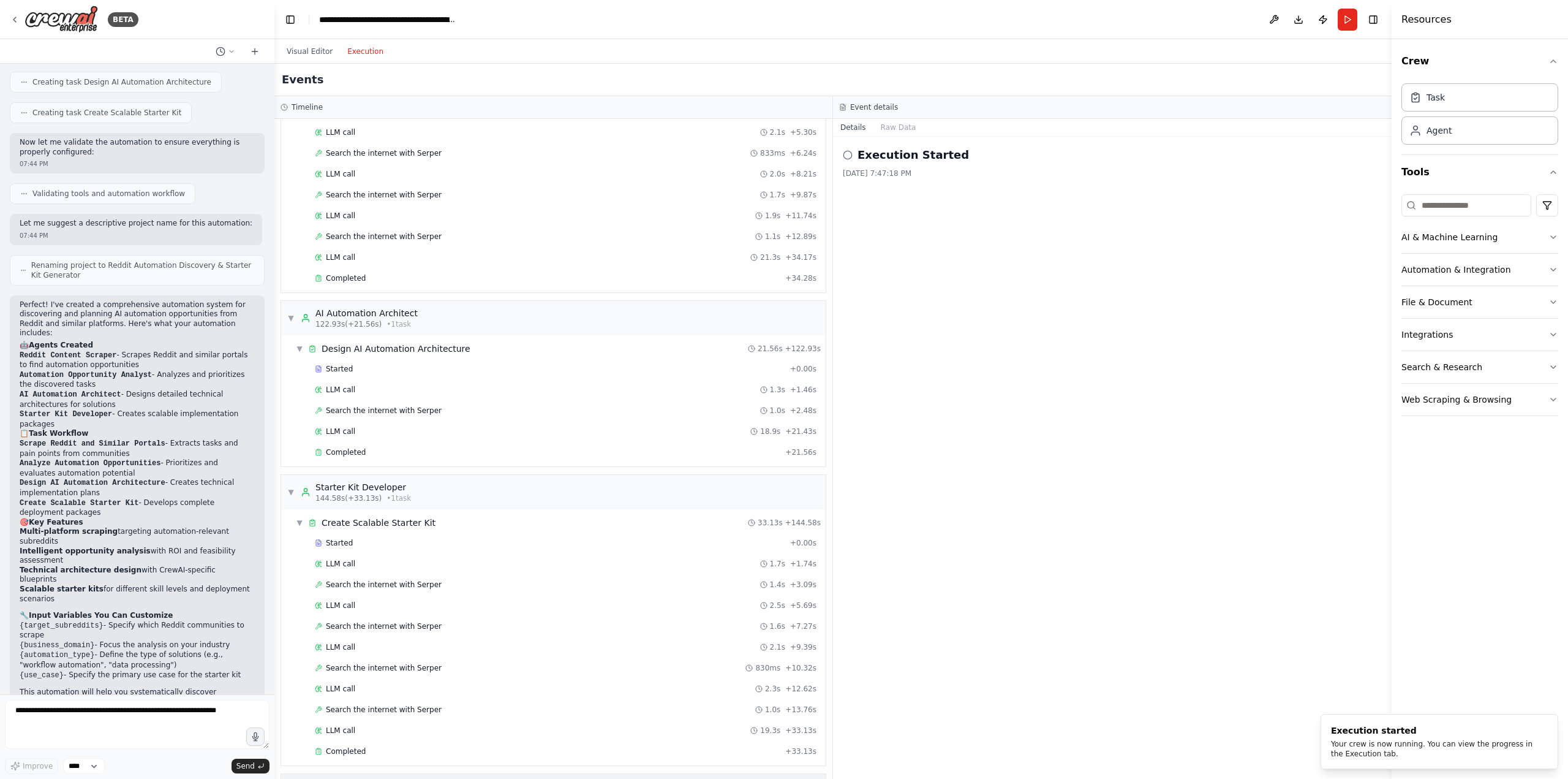
click at [323, 778] on div "Global Events" at bounding box center [338, 787] width 60 height 12
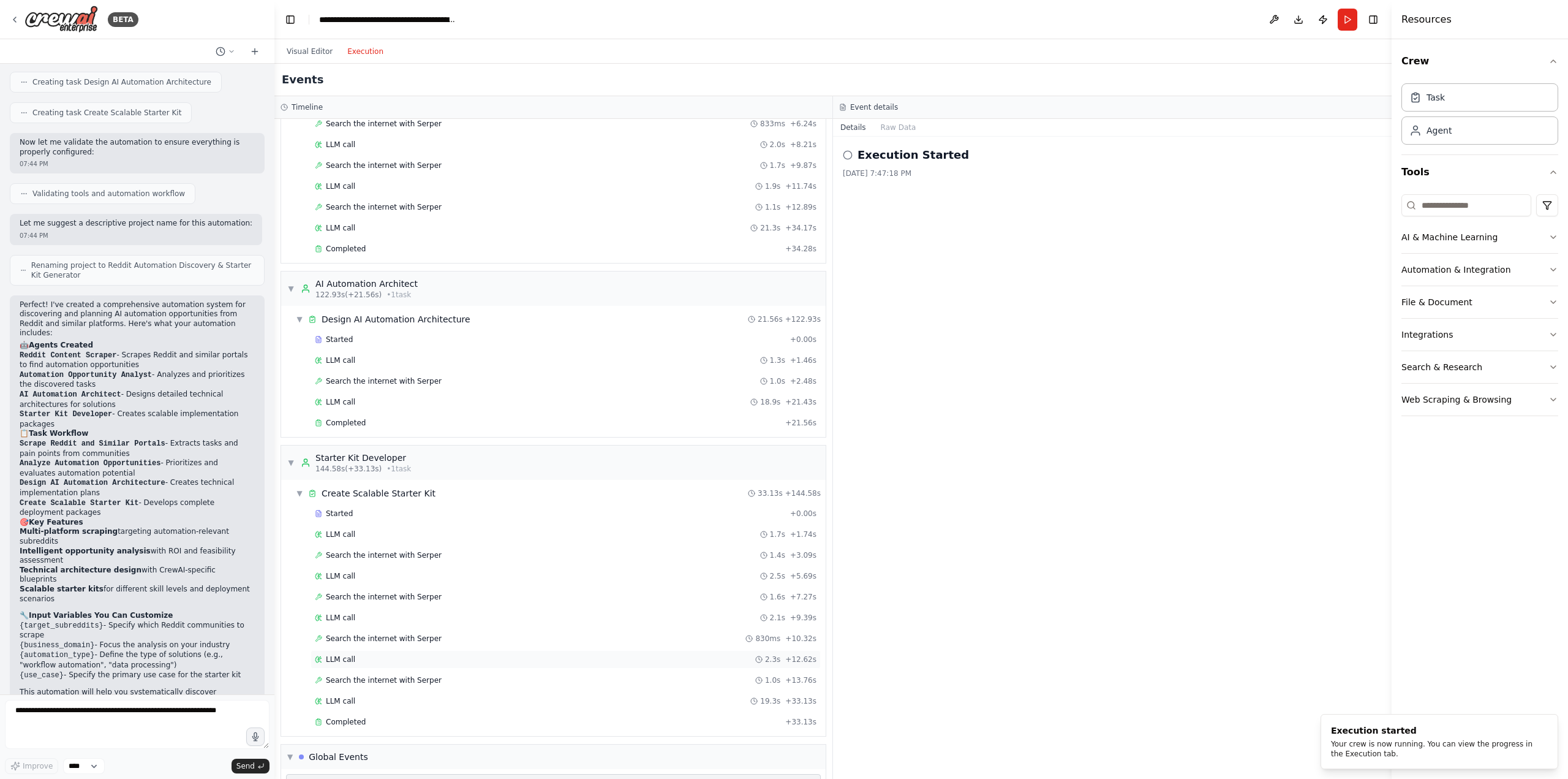
scroll to position [1303, 0]
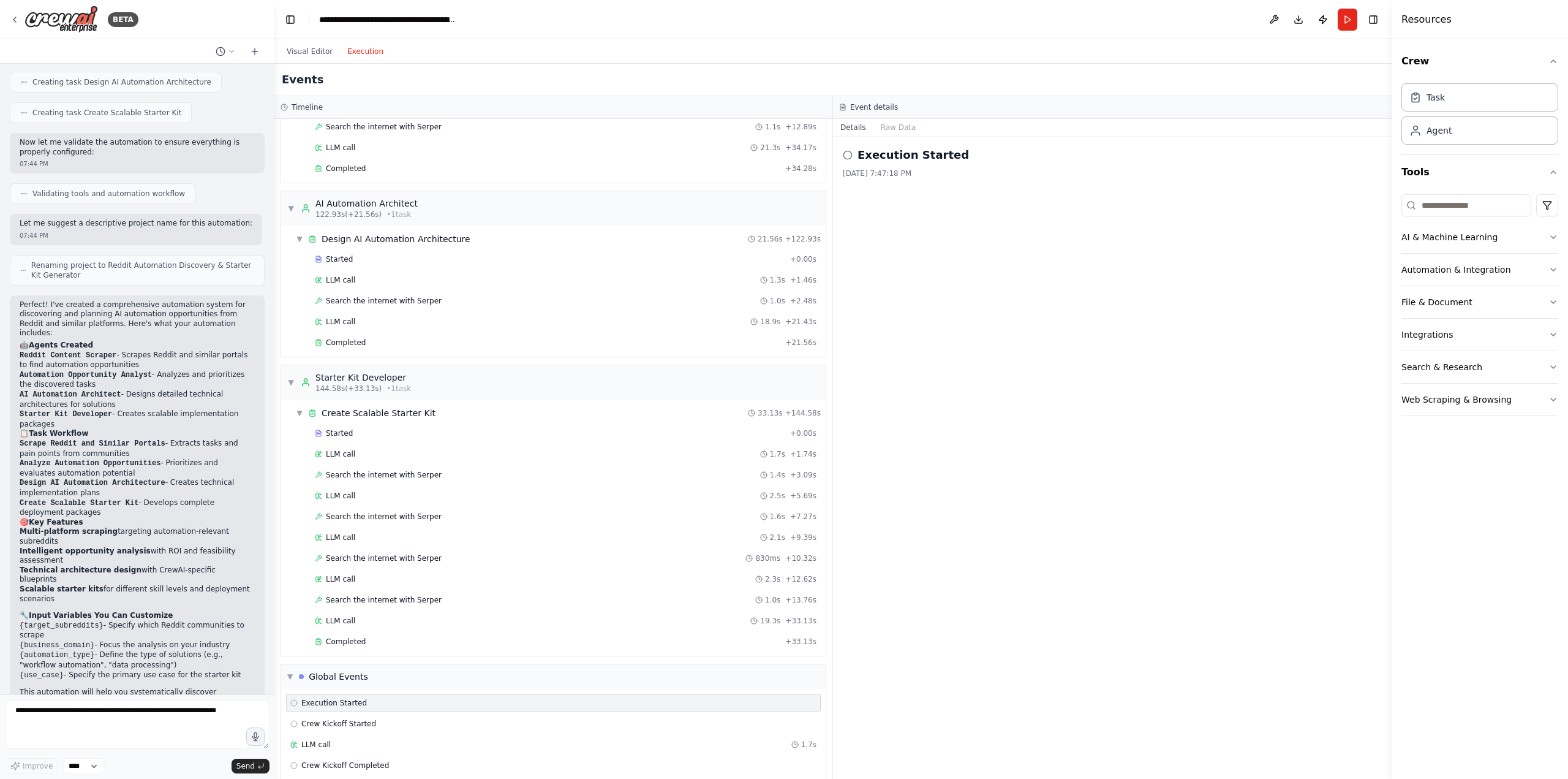
click at [847, 153] on icon at bounding box center [848, 155] width 10 height 10
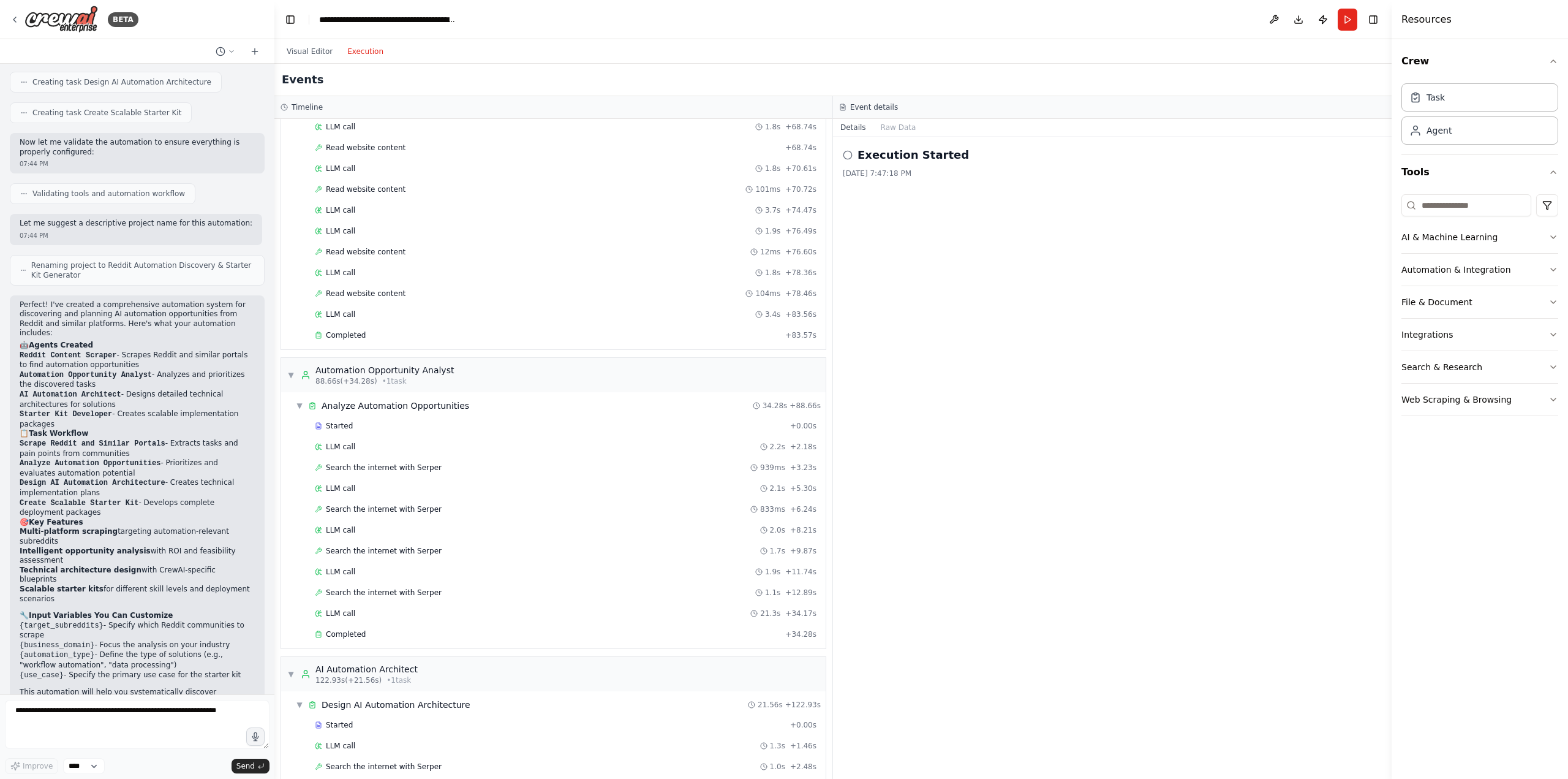
scroll to position [858, 0]
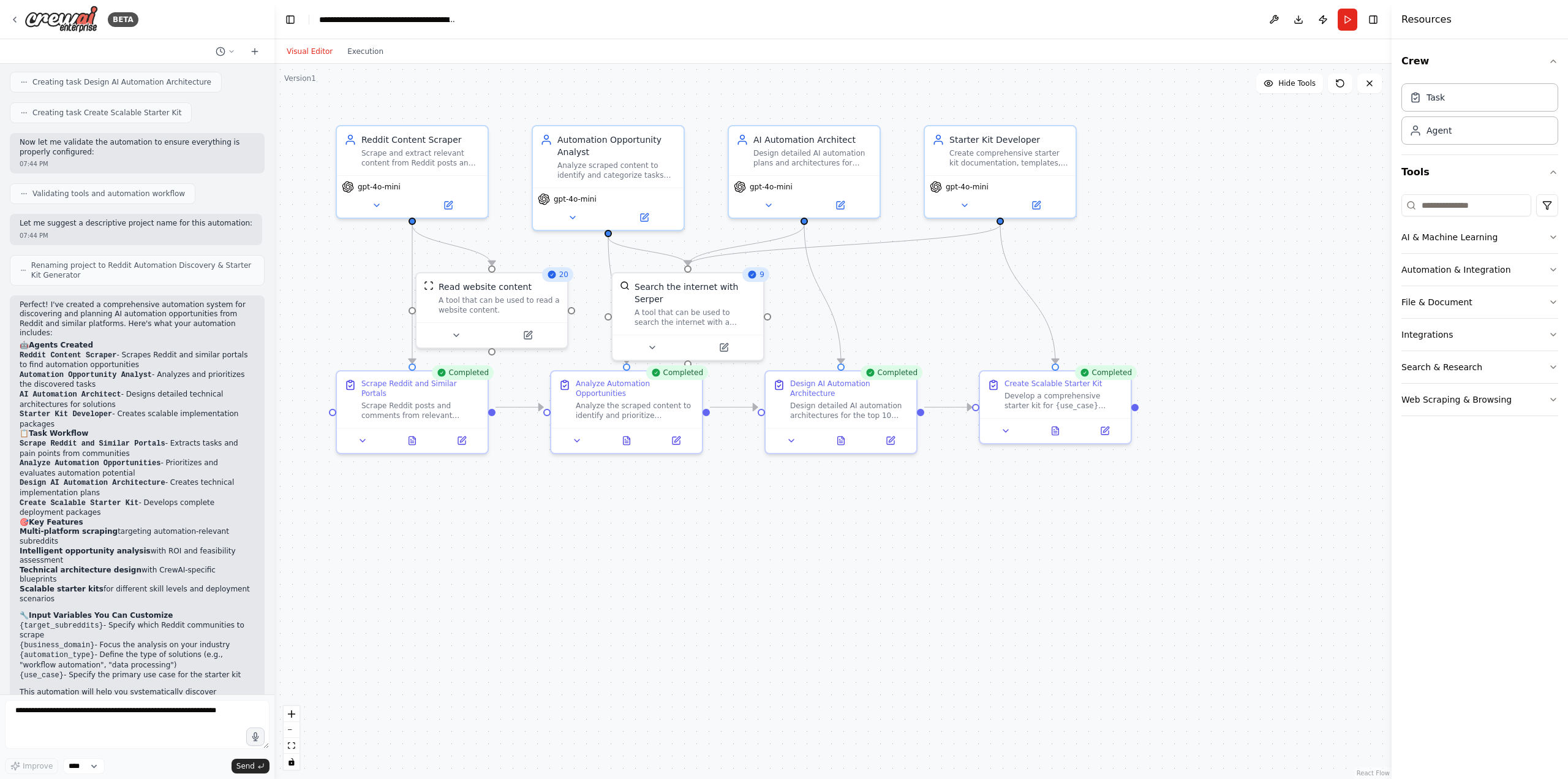
click at [302, 47] on button "Visual Editor" at bounding box center [309, 51] width 61 height 14
click at [1061, 431] on button at bounding box center [1055, 428] width 52 height 14
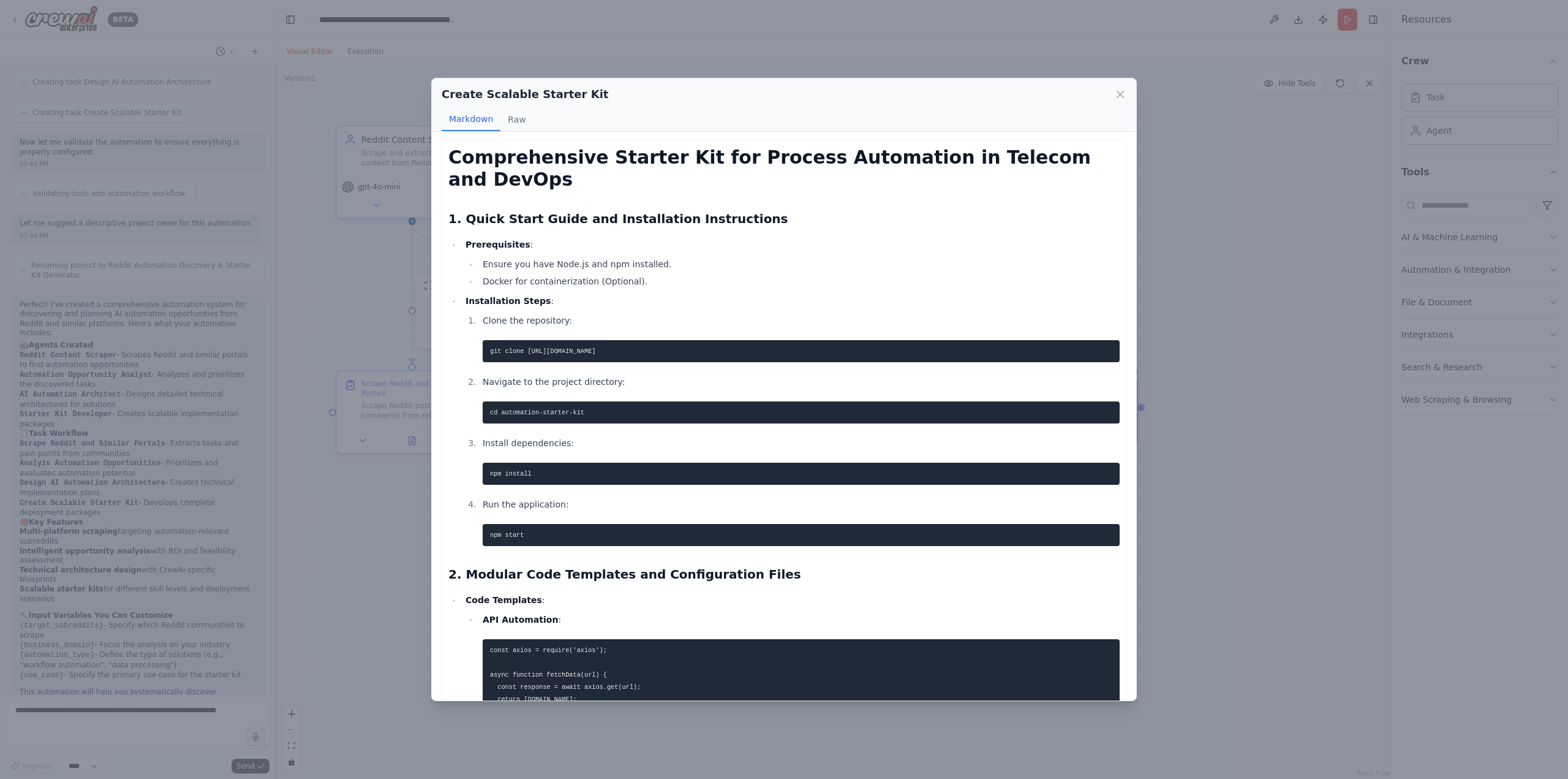
scroll to position [0, 0]
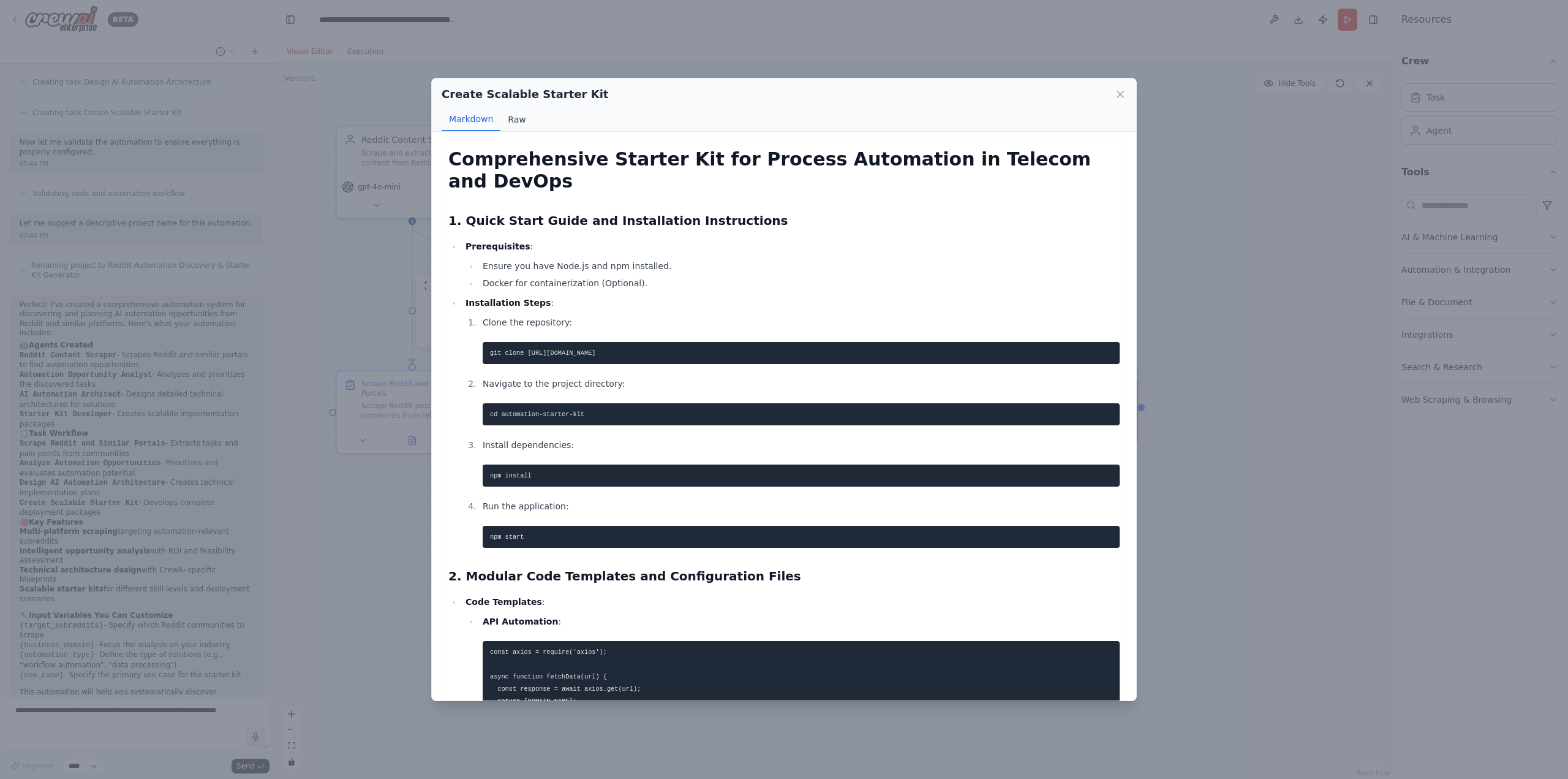
click at [515, 119] on button "Raw" at bounding box center [516, 119] width 32 height 23
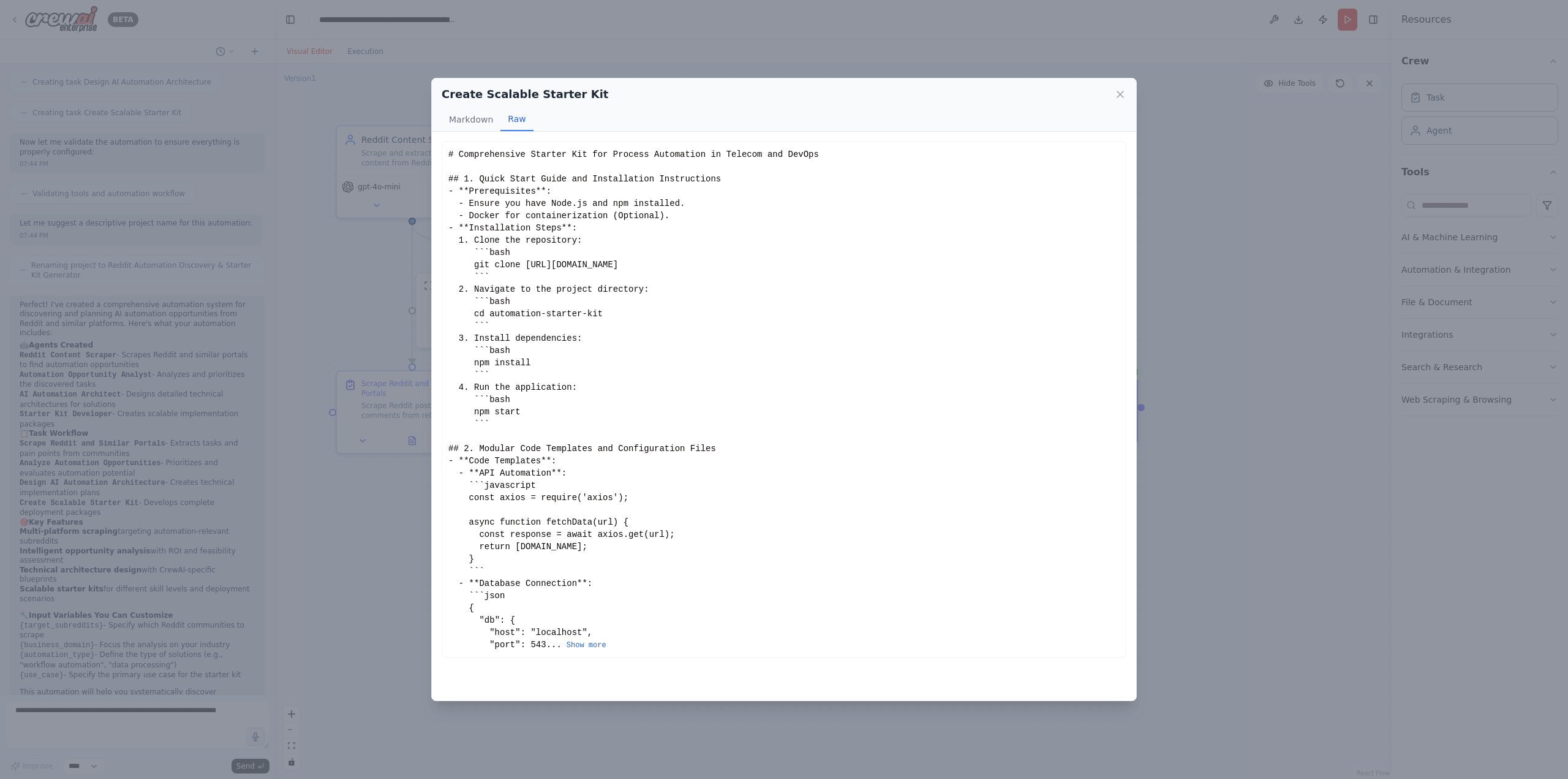
click at [501, 108] on button "Raw" at bounding box center [516, 119] width 32 height 23
click at [571, 644] on button "Show more" at bounding box center [586, 645] width 40 height 10
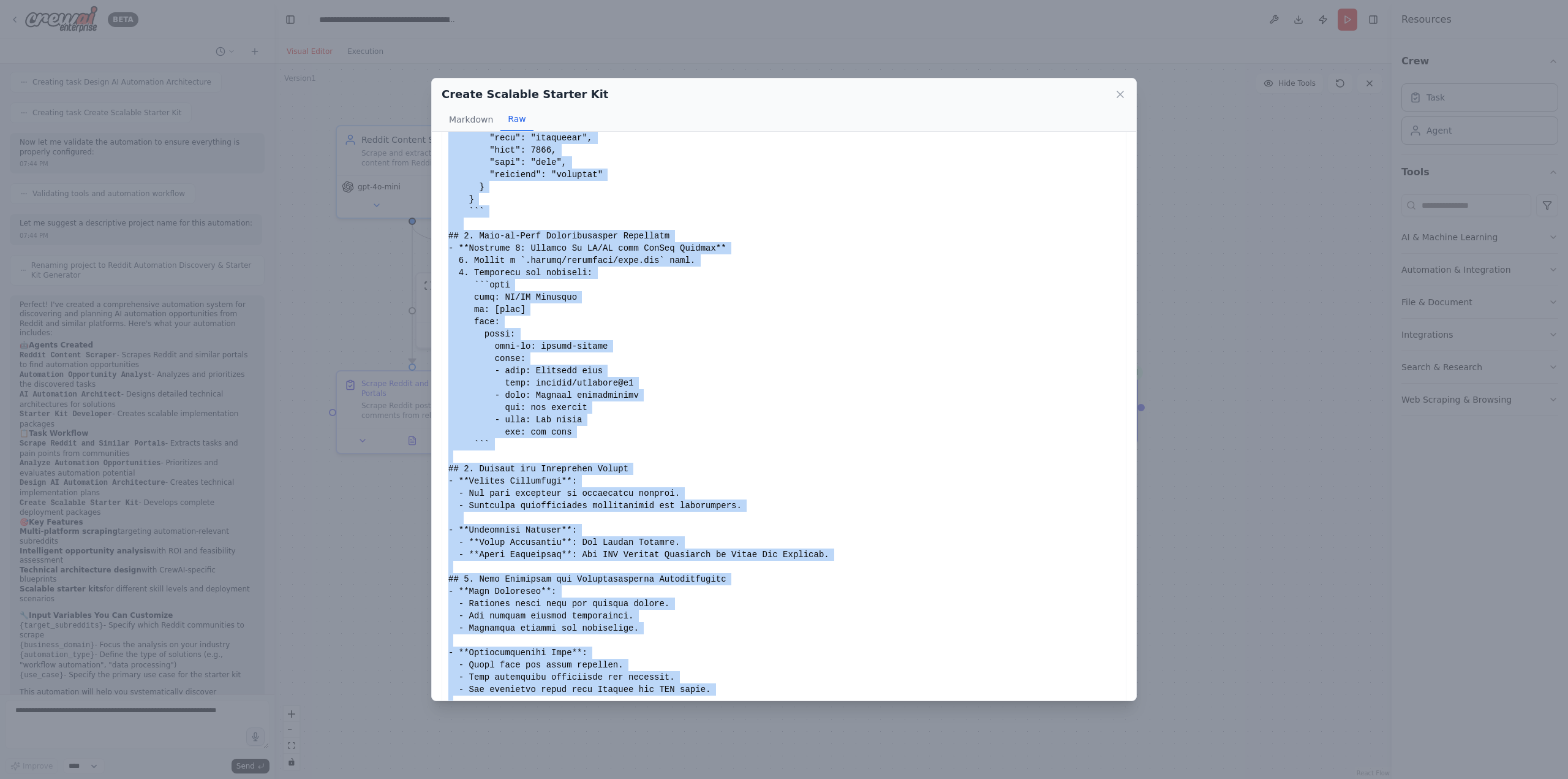
scroll to position [763, 0]
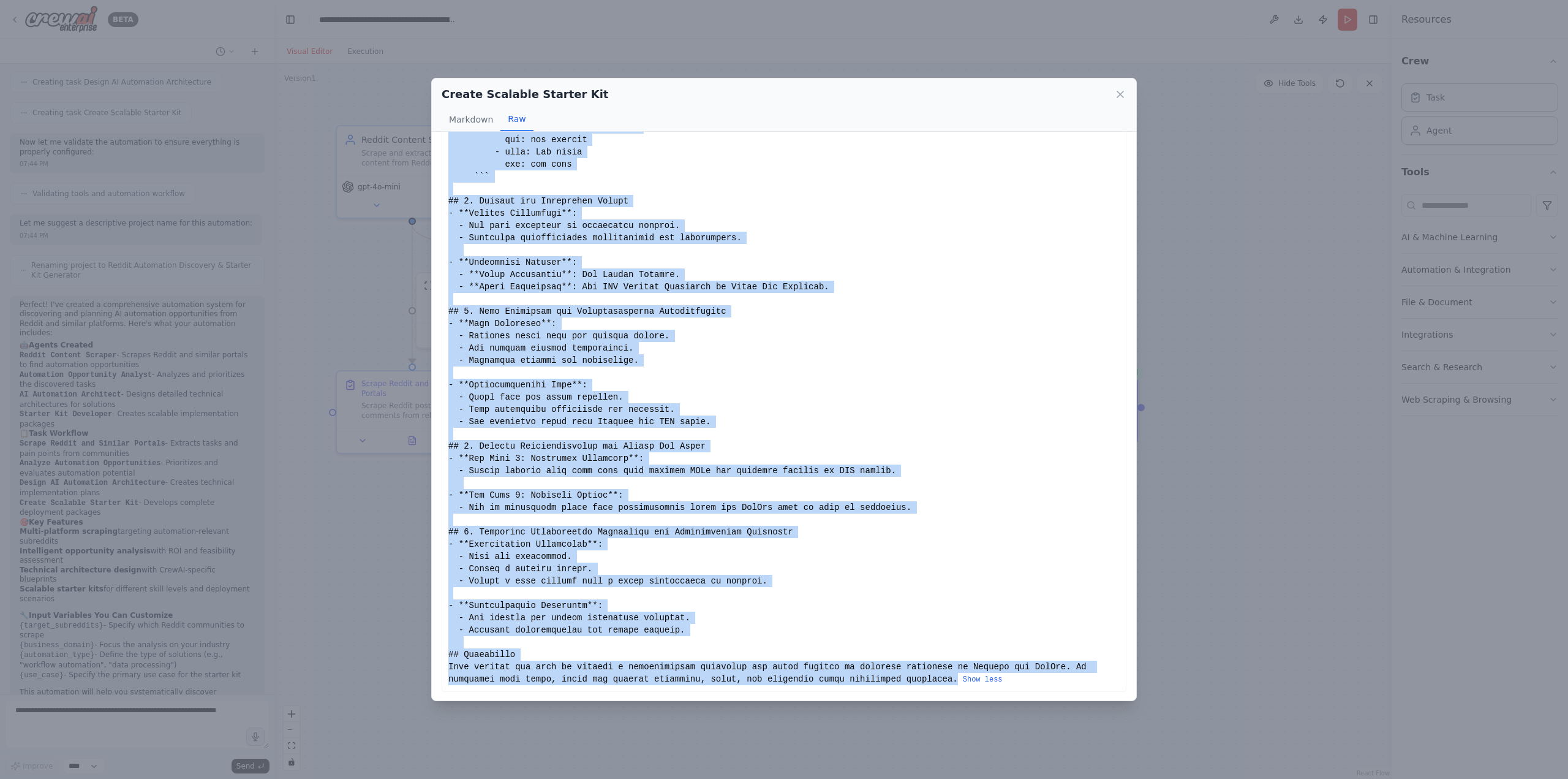
drag, startPoint x: 448, startPoint y: 153, endPoint x: 843, endPoint y: 688, distance: 665.0
click at [843, 688] on div "Show less" at bounding box center [784, 36] width 685 height 1313
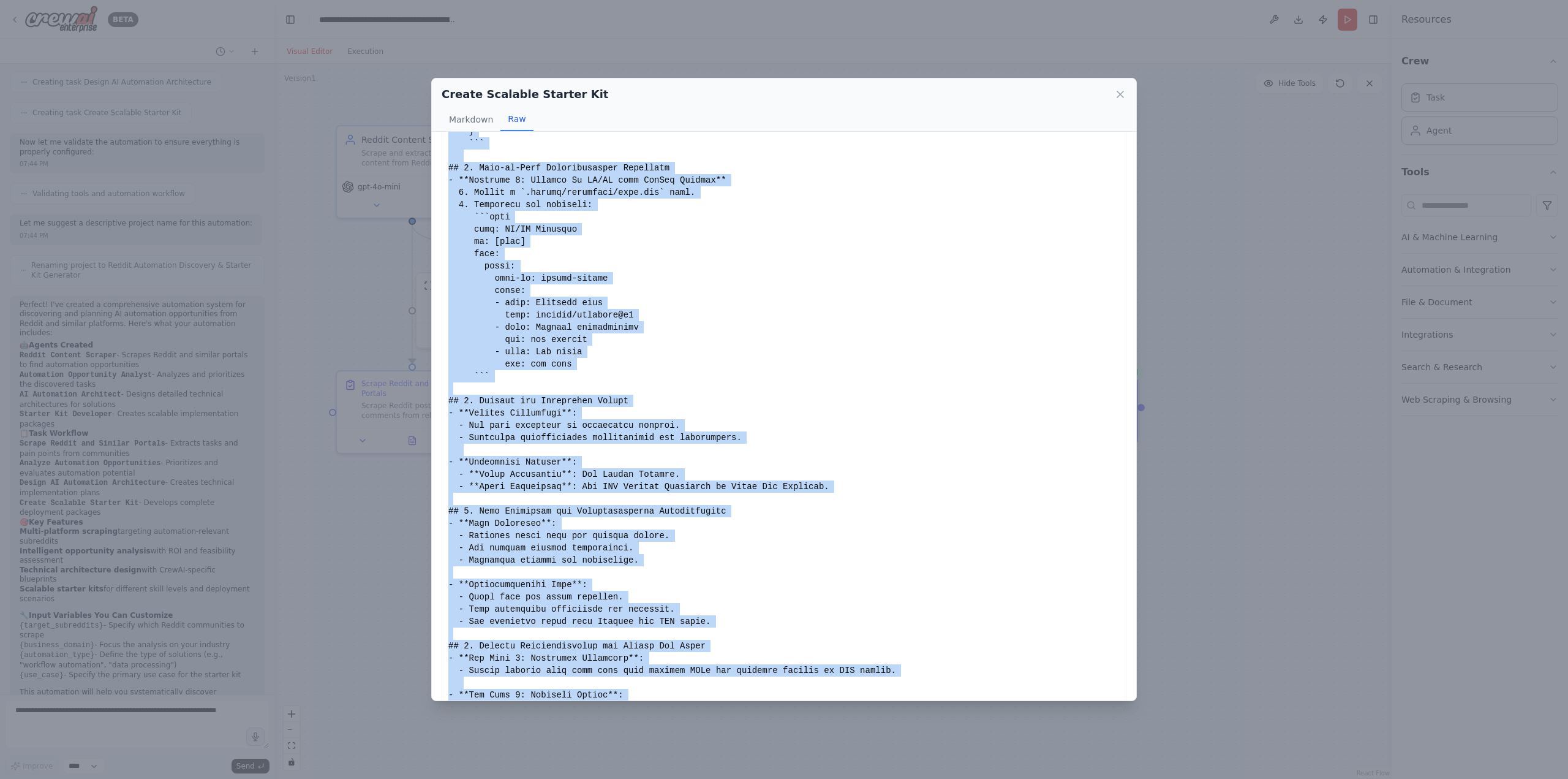
scroll to position [517, 0]
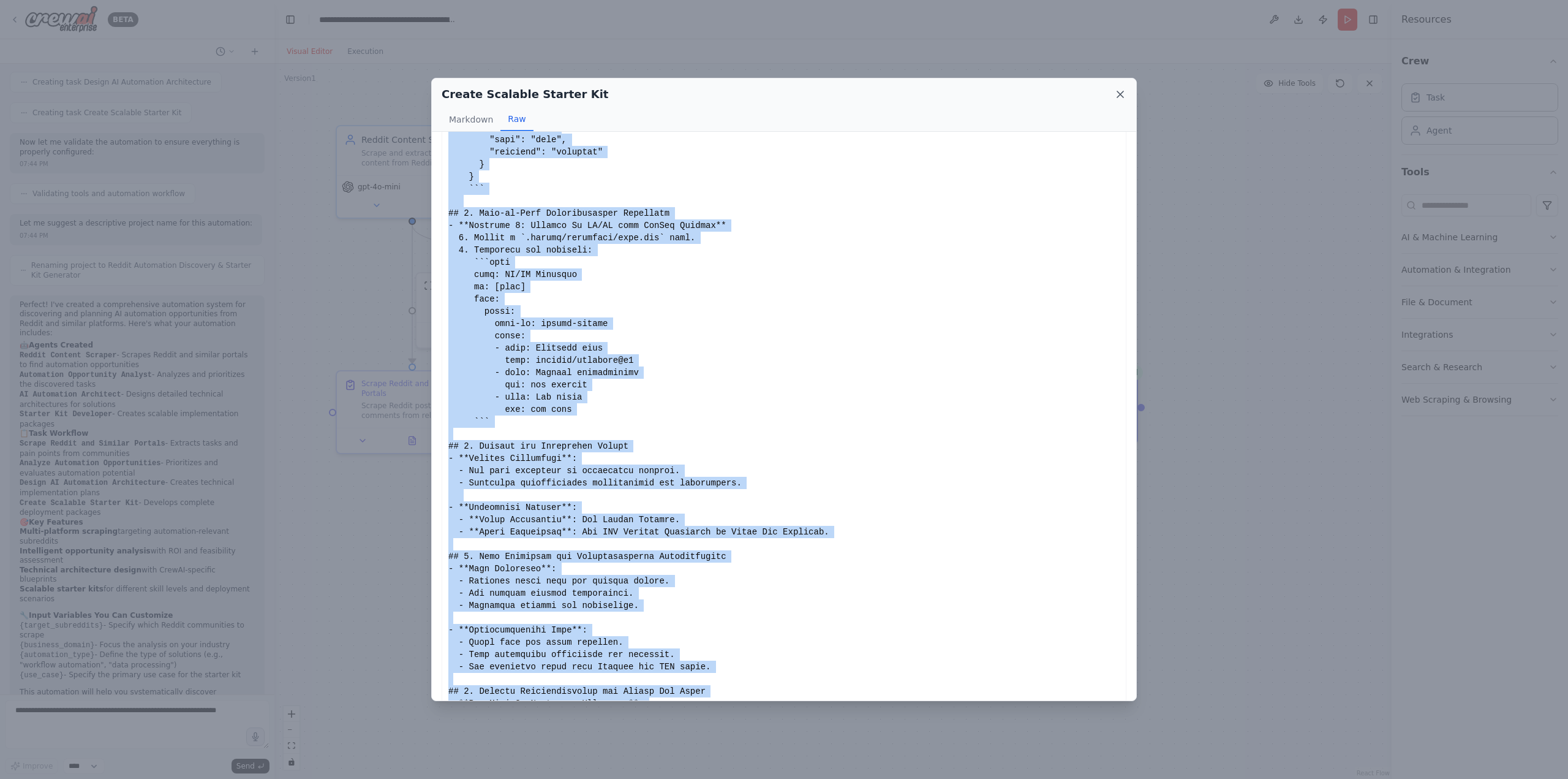
click at [1120, 95] on icon at bounding box center [1120, 94] width 6 height 6
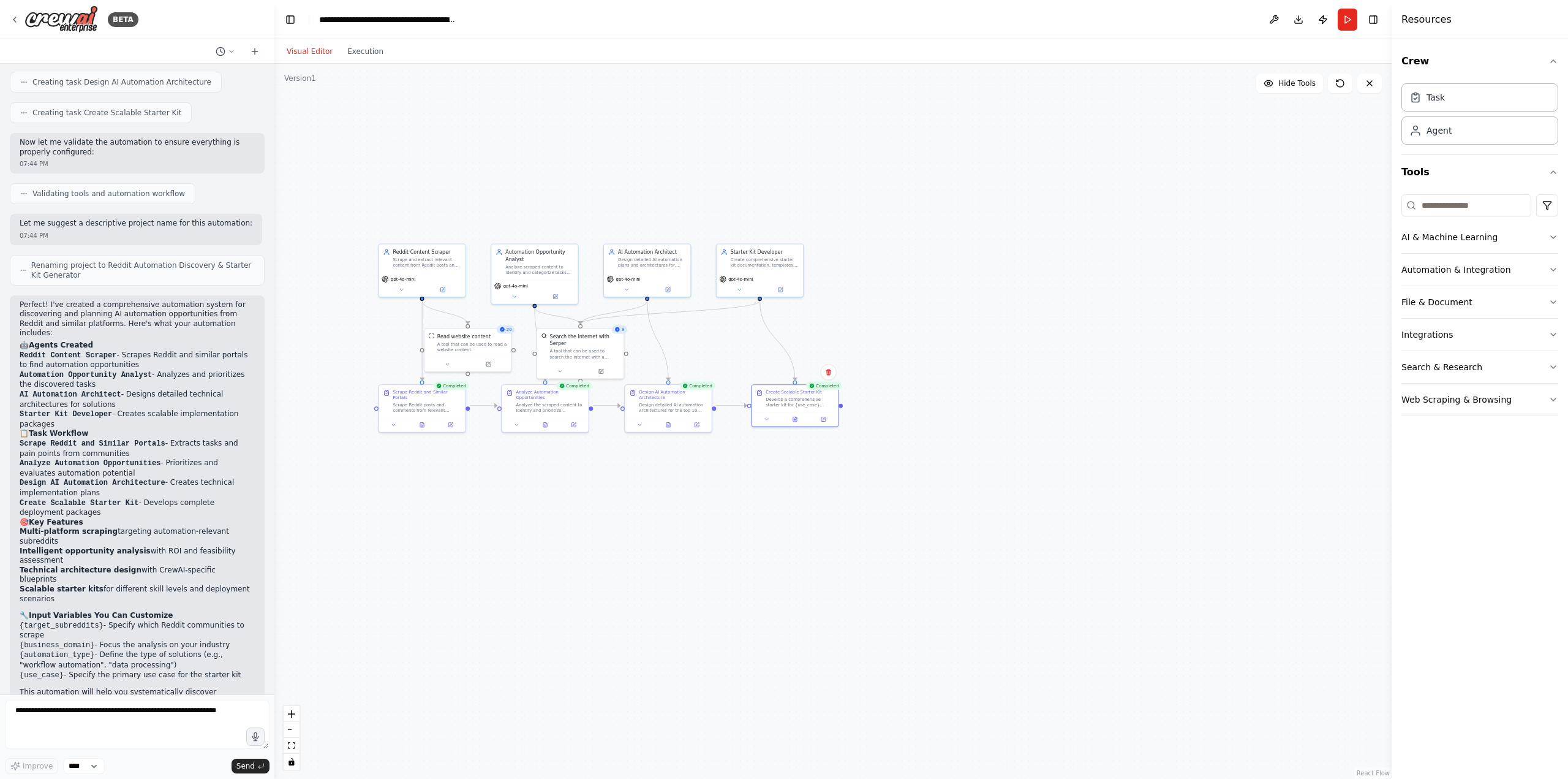
click at [1134, 534] on div ".deletable-edge-delete-btn { width: 20px; height: 20px; border: 0px solid #ffff…" at bounding box center [833, 421] width 1117 height 715
